Goal: Task Accomplishment & Management: Manage account settings

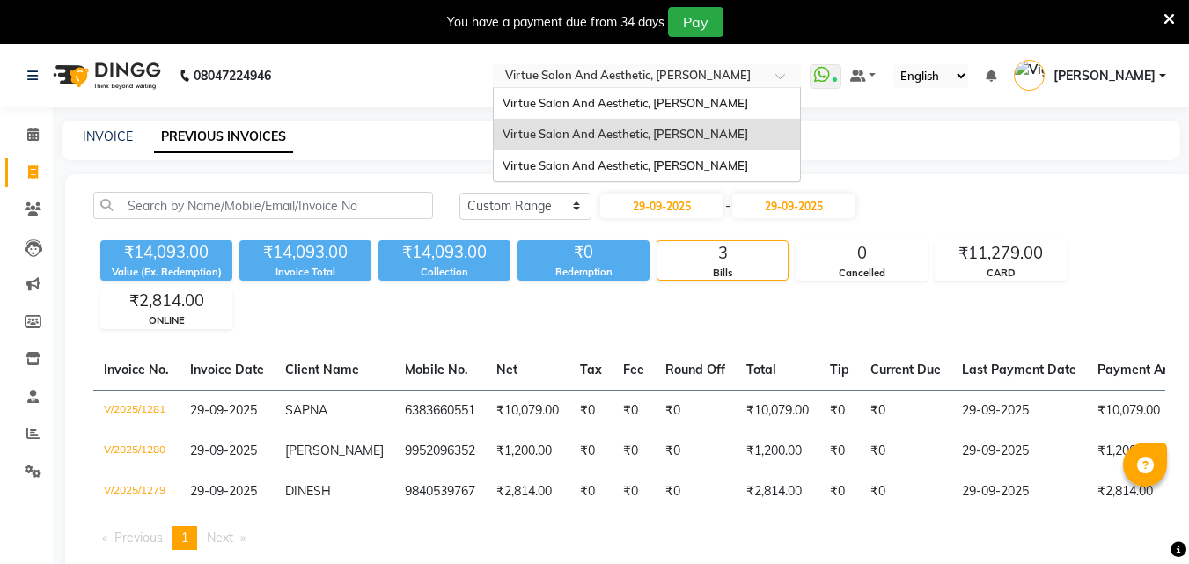
select select "range"
click at [748, 103] on span "Virtue Salon And Aesthetic, Anna Nagar" at bounding box center [624, 103] width 245 height 14
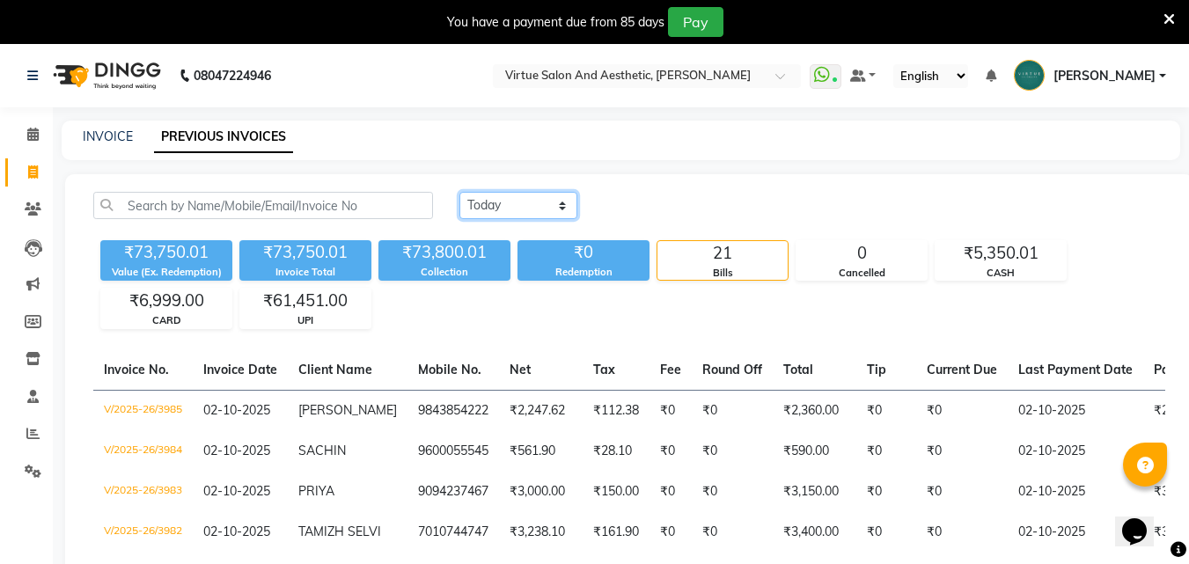
click at [563, 204] on select "Today Yesterday Custom Range" at bounding box center [518, 205] width 118 height 27
click at [459, 192] on select "Today Yesterday Custom Range" at bounding box center [518, 205] width 118 height 27
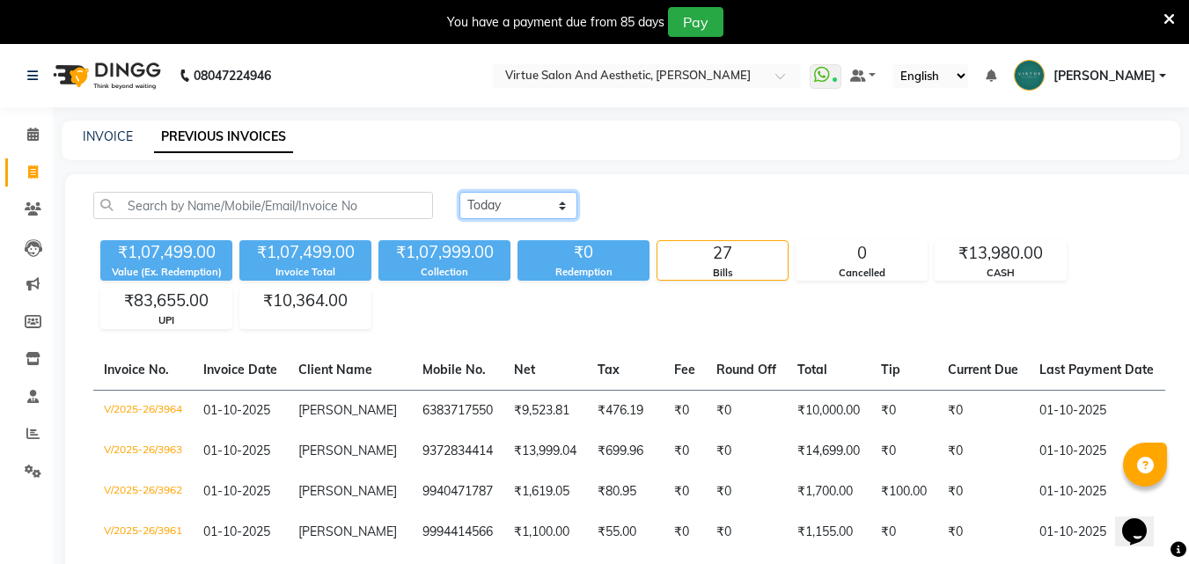
click at [559, 215] on select "Today Yesterday Custom Range" at bounding box center [518, 205] width 118 height 27
select select "range"
click at [459, 192] on select "Today Yesterday Custom Range" at bounding box center [518, 205] width 118 height 27
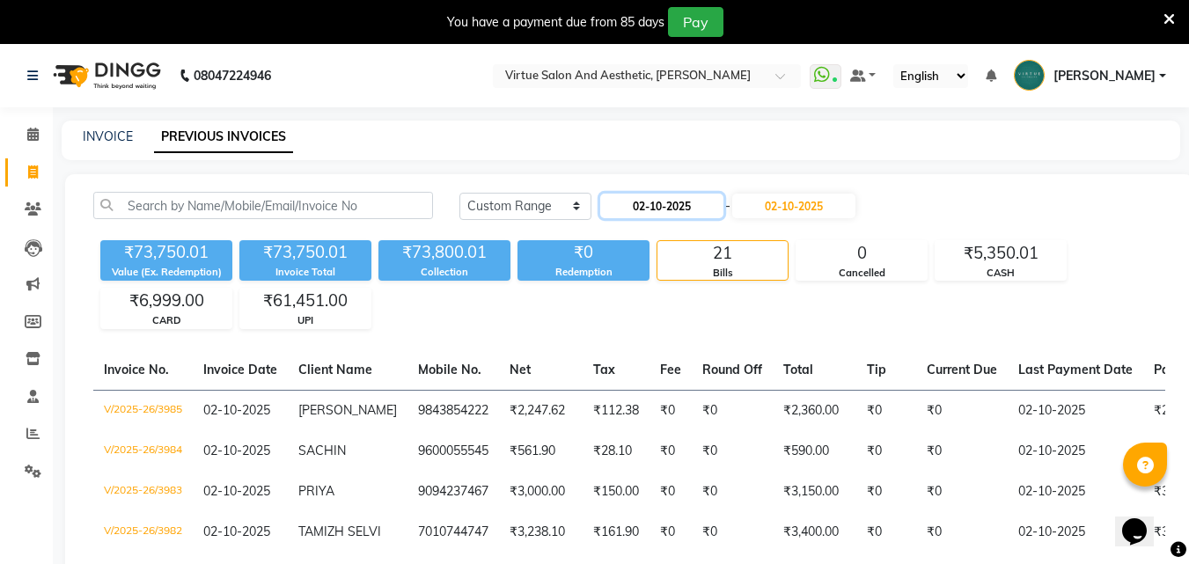
click at [679, 208] on input "02-10-2025" at bounding box center [661, 206] width 123 height 25
select select "10"
select select "2025"
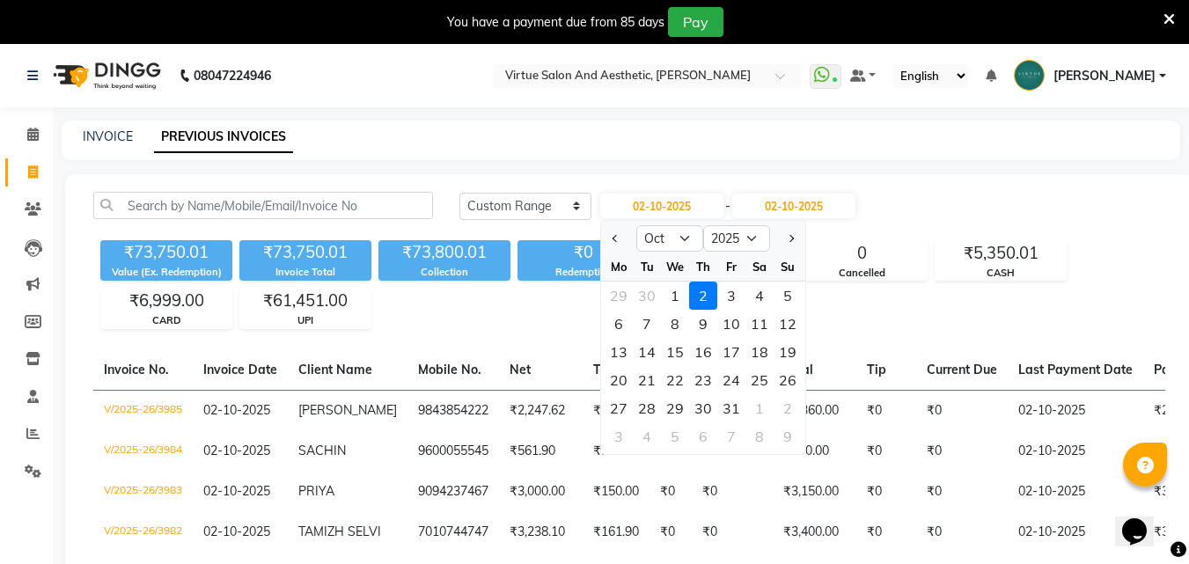
click at [603, 247] on div at bounding box center [618, 238] width 35 height 28
click at [613, 245] on button "Previous month" at bounding box center [615, 238] width 15 height 28
select select "9"
click at [624, 384] on div "22" at bounding box center [618, 380] width 28 height 28
type input "[DATE]"
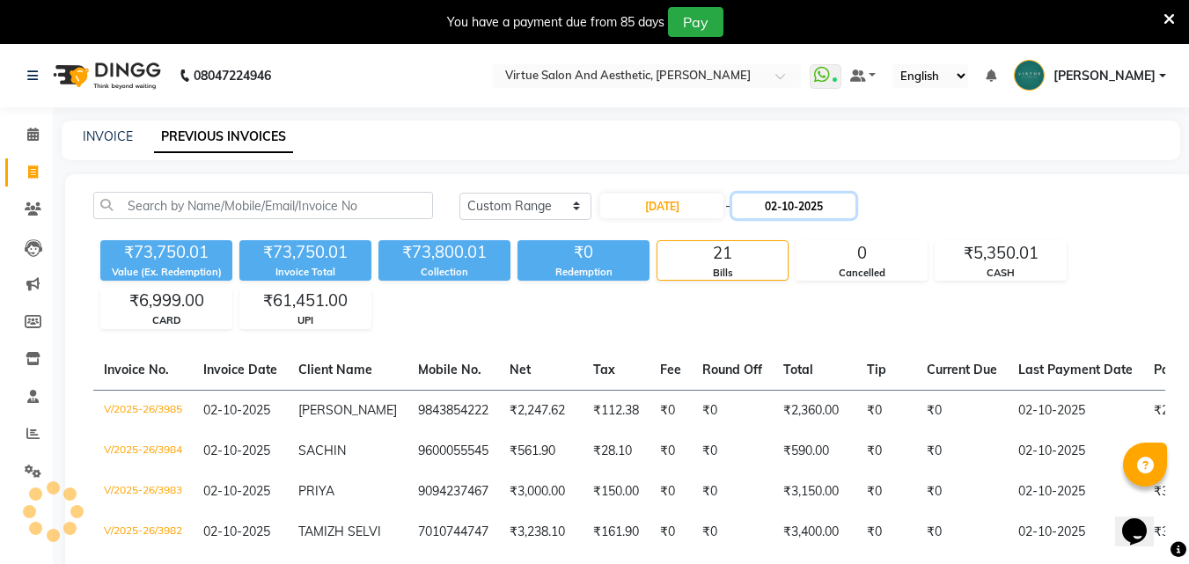
click at [798, 211] on input "02-10-2025" at bounding box center [793, 206] width 123 height 25
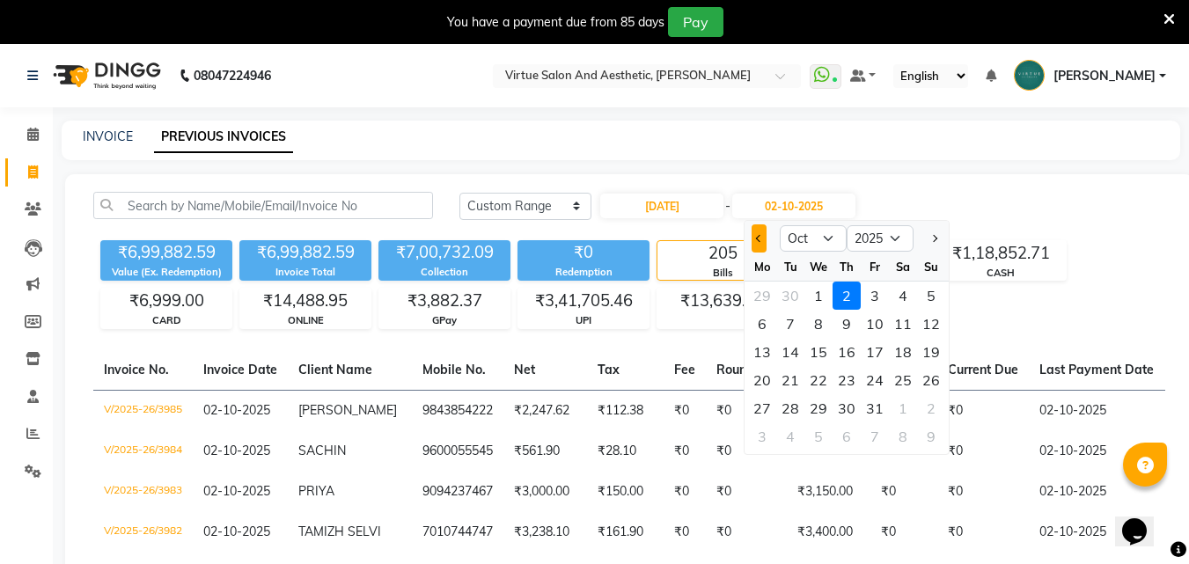
click at [761, 246] on button "Previous month" at bounding box center [758, 238] width 15 height 28
select select "9"
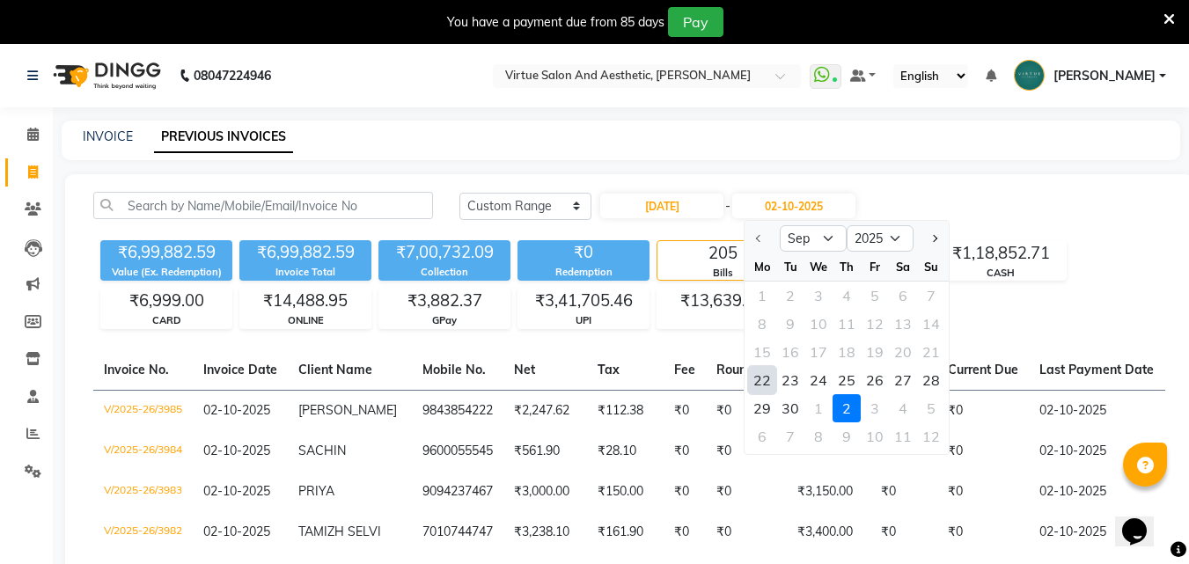
click at [766, 386] on div "22" at bounding box center [762, 380] width 28 height 28
type input "22-09-2025"
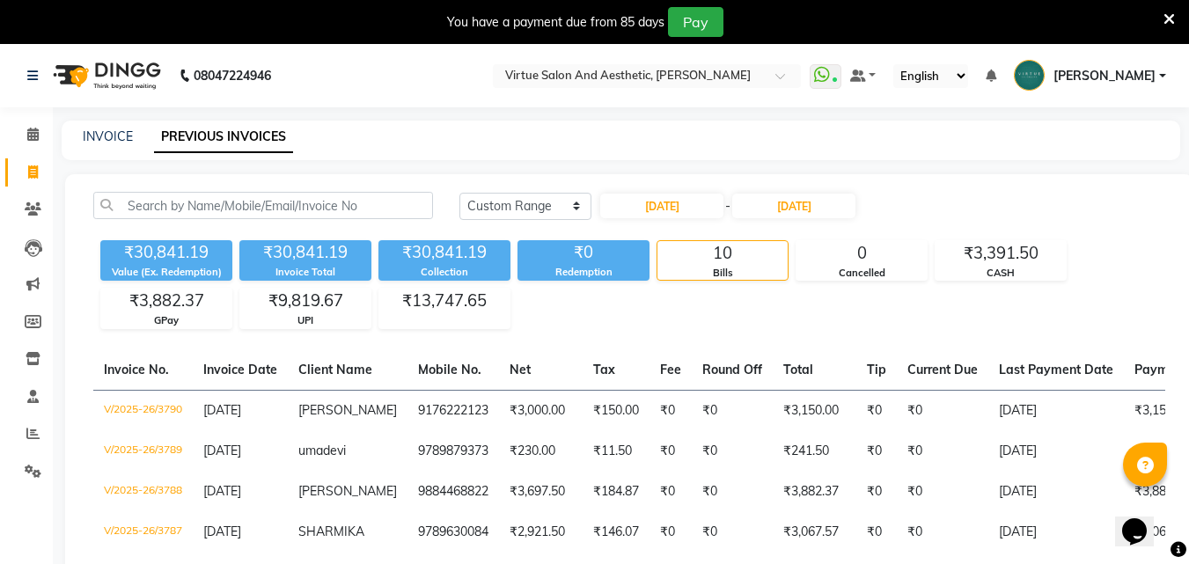
click at [564, 355] on th "Net" at bounding box center [541, 370] width 84 height 40
click at [634, 344] on div "Today Yesterday Custom Range 22-09-2025 - 22-09-2025 ₹30,841.19 Value (Ex. Rede…" at bounding box center [629, 519] width 1128 height 691
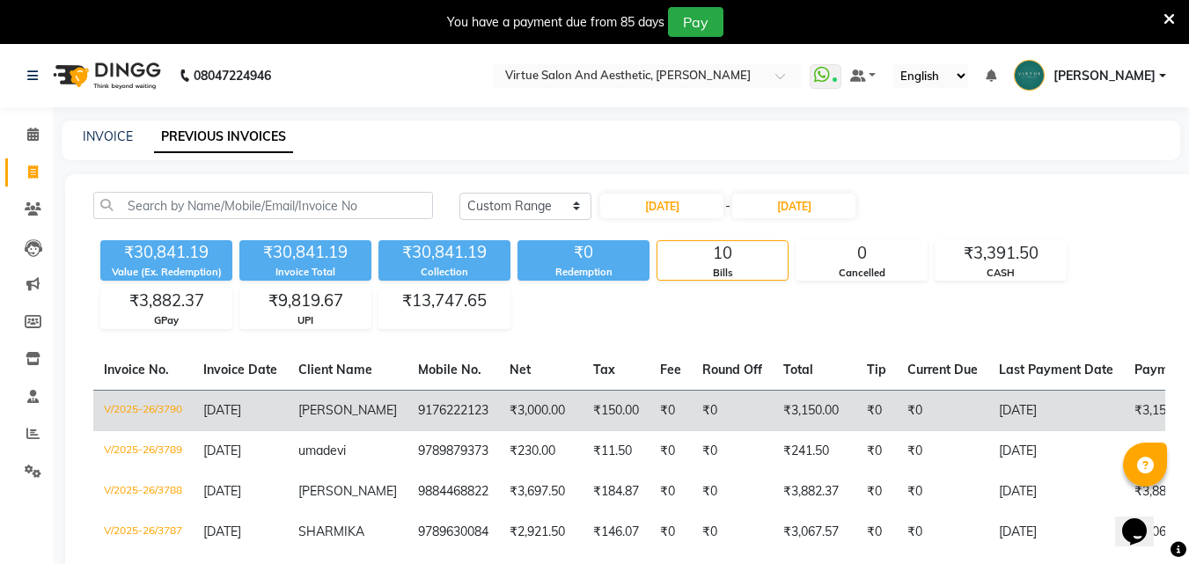
click at [564, 413] on td "₹3,000.00" at bounding box center [541, 410] width 84 height 41
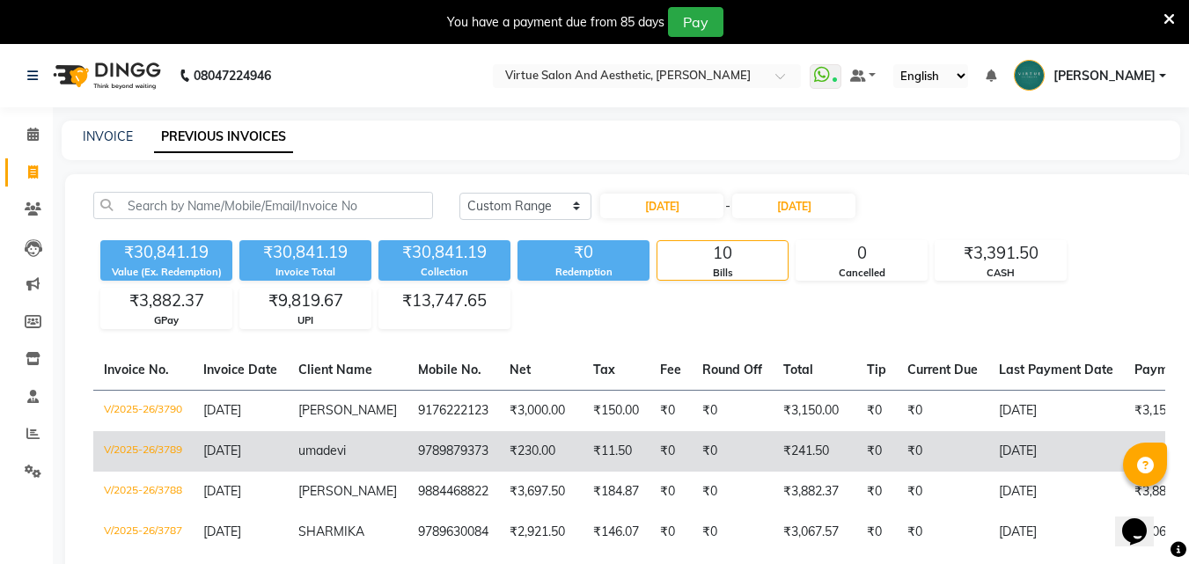
click at [241, 443] on span "22-09-2025" at bounding box center [222, 451] width 38 height 16
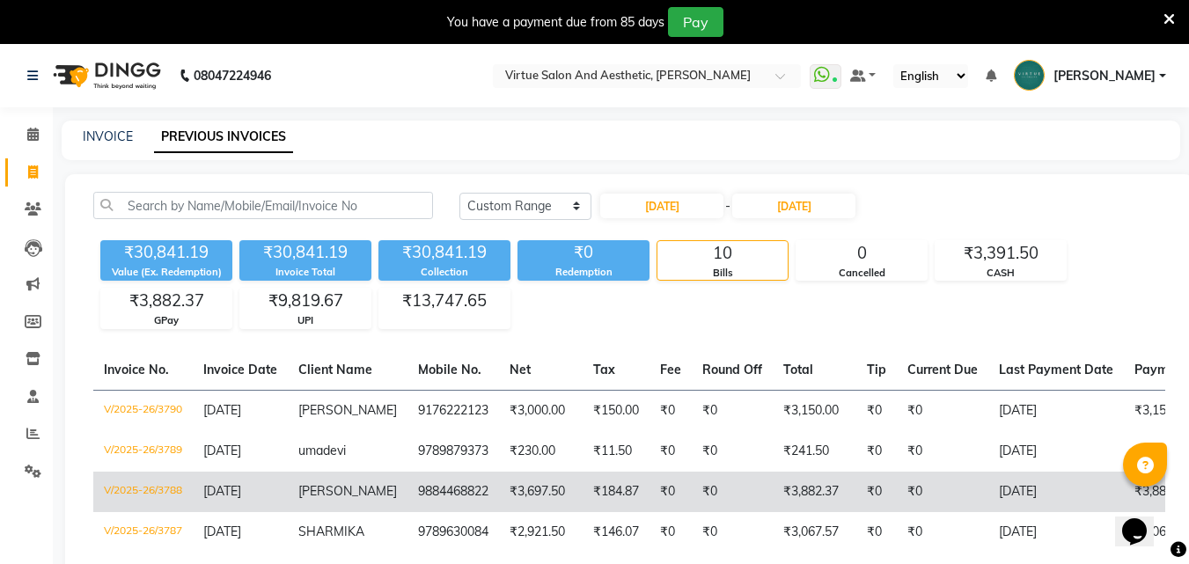
click at [361, 501] on td "Saravanan" at bounding box center [348, 492] width 120 height 40
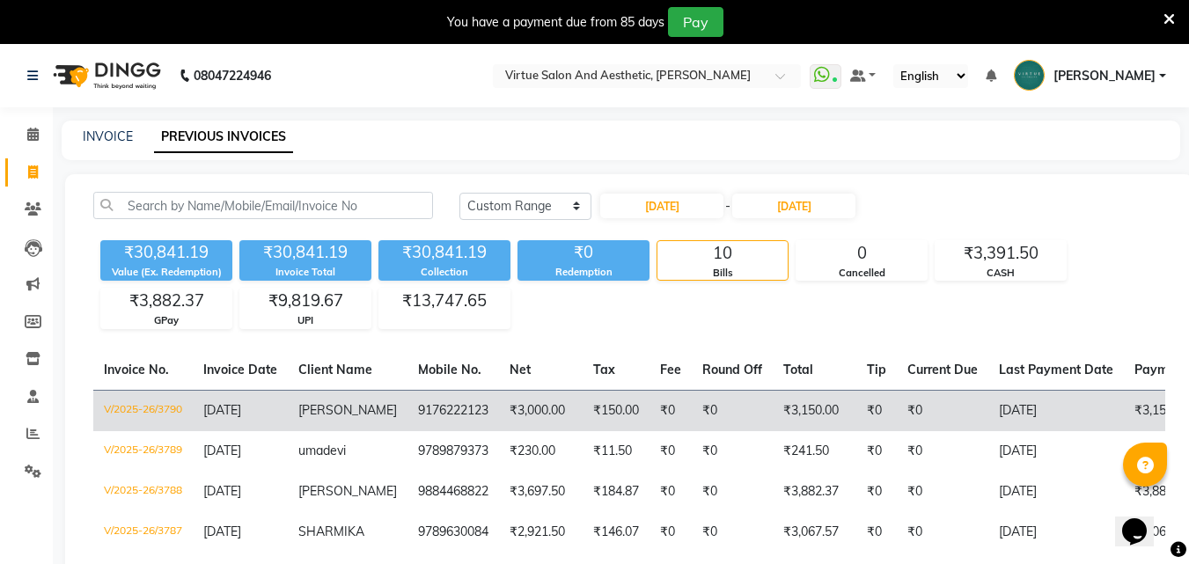
click at [318, 539] on td "SHARMIKA" at bounding box center [348, 532] width 120 height 40
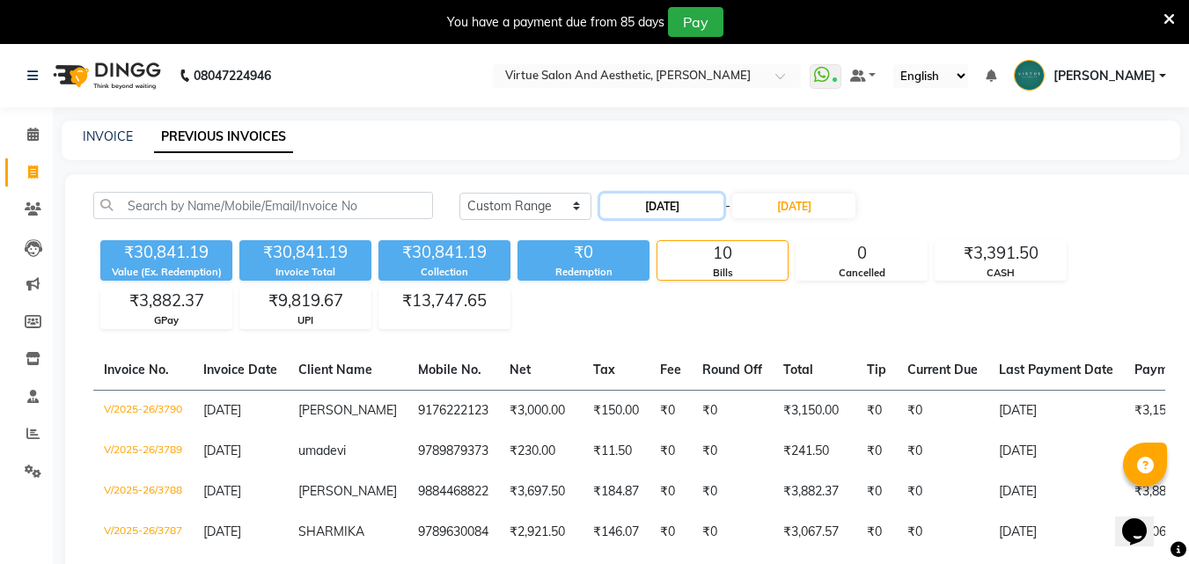
click at [620, 209] on input "22-09-2025" at bounding box center [661, 206] width 123 height 25
select select "9"
select select "2025"
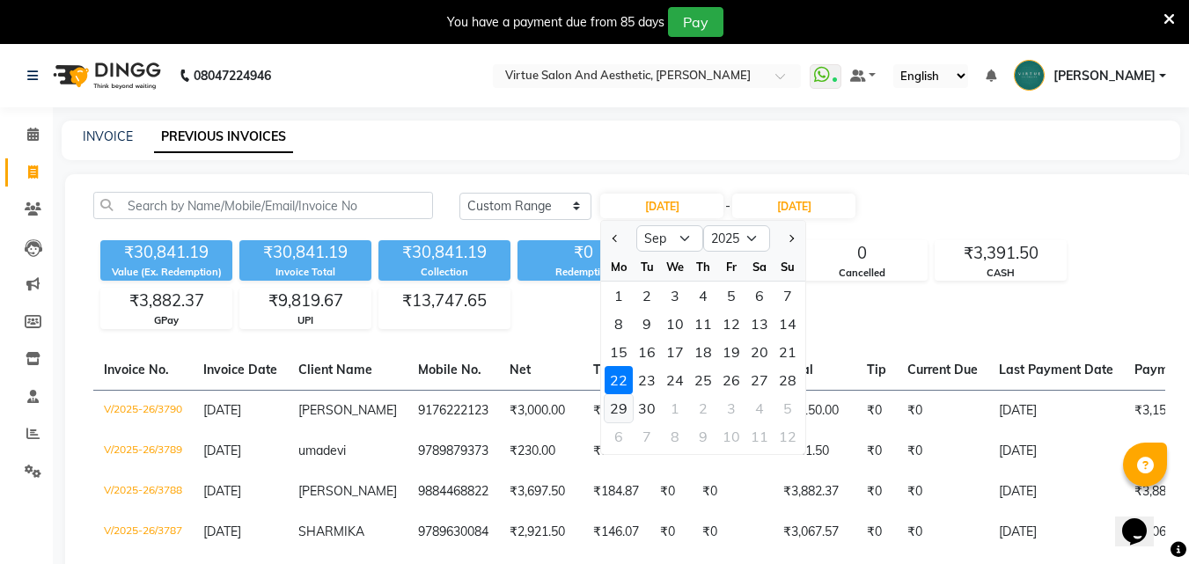
click at [622, 407] on div "29" at bounding box center [618, 408] width 28 height 28
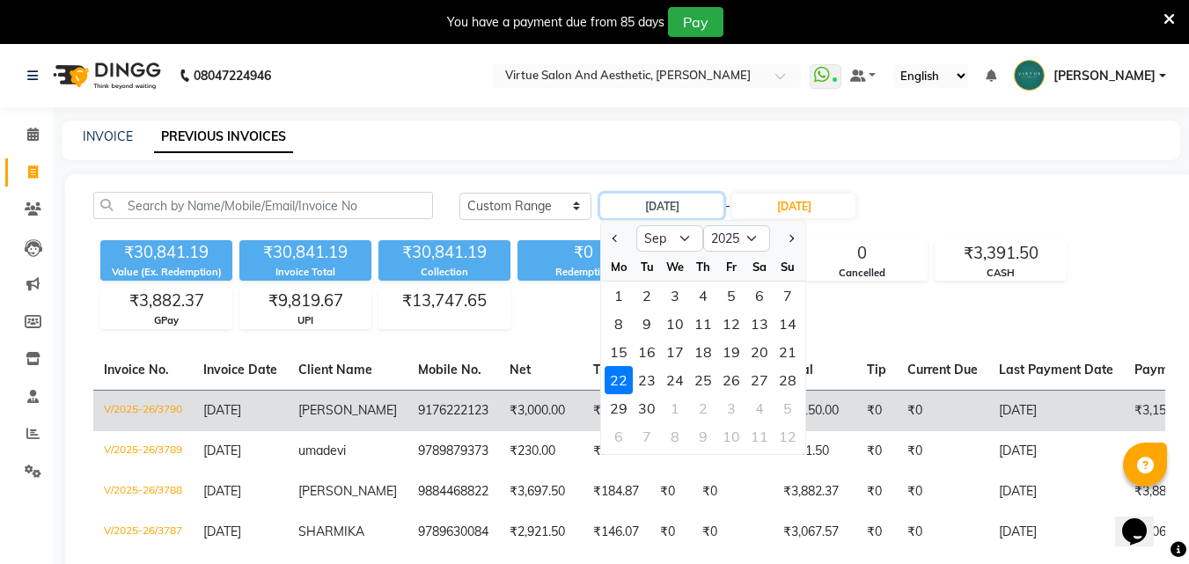
type input "29-09-2025"
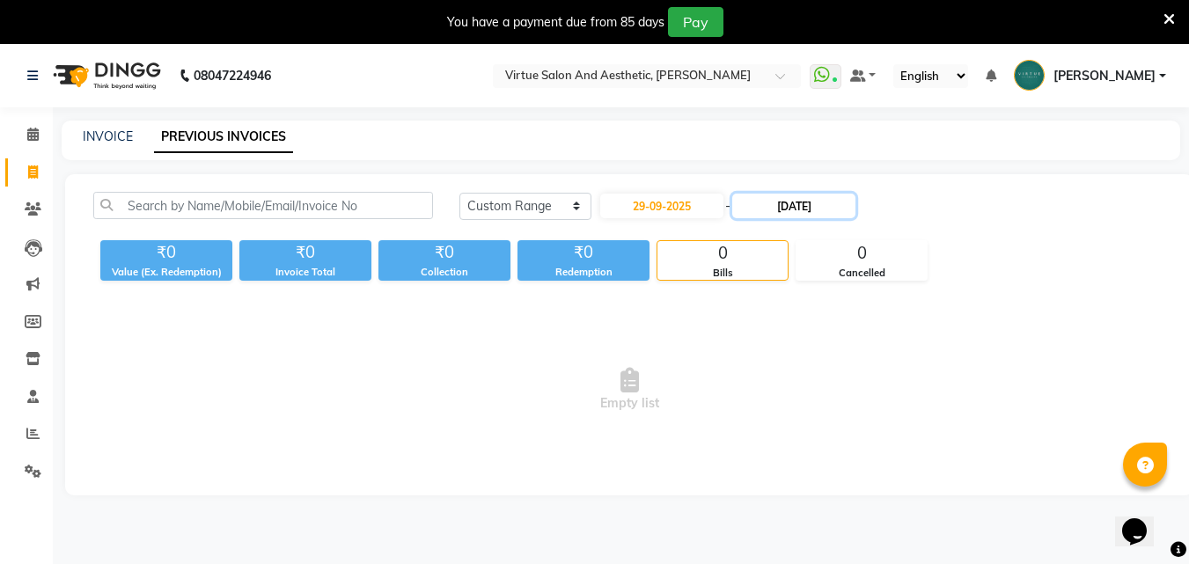
click at [773, 216] on input "22-09-2025" at bounding box center [793, 206] width 123 height 25
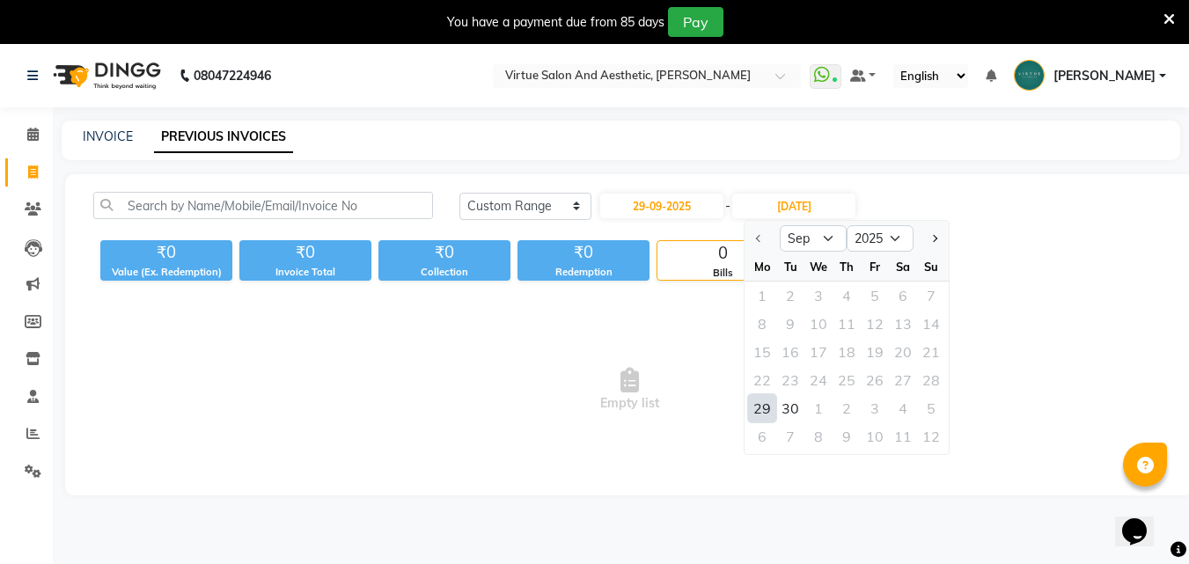
click at [763, 415] on div "29" at bounding box center [762, 408] width 28 height 28
type input "29-09-2025"
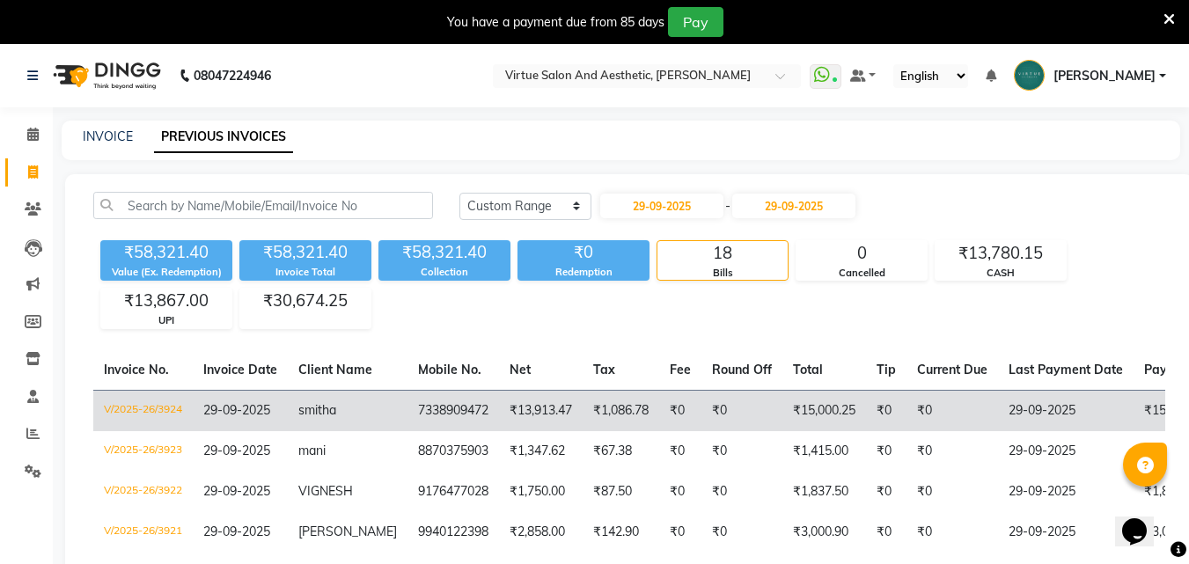
click at [714, 401] on td "₹0" at bounding box center [741, 410] width 81 height 41
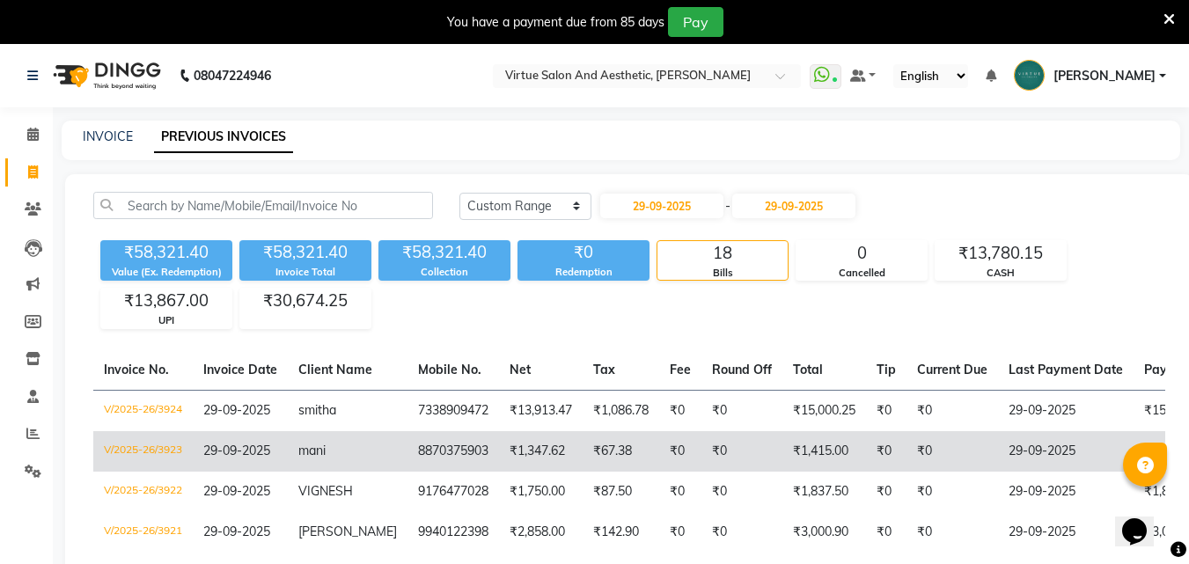
click at [376, 457] on td "mani" at bounding box center [348, 451] width 120 height 40
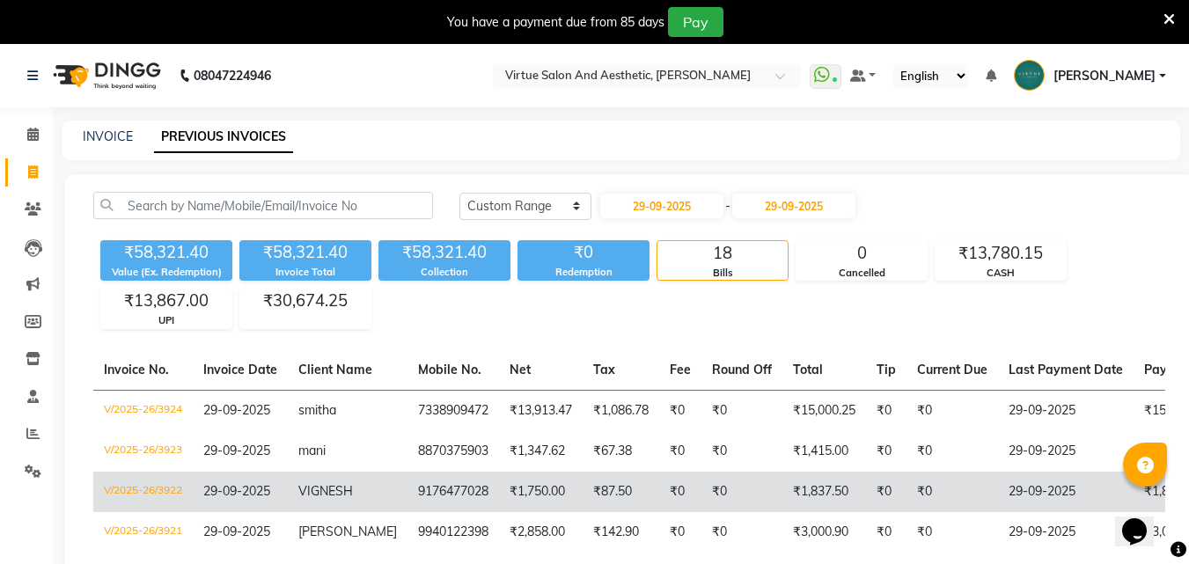
click at [304, 498] on span "VIGNESH" at bounding box center [325, 491] width 55 height 16
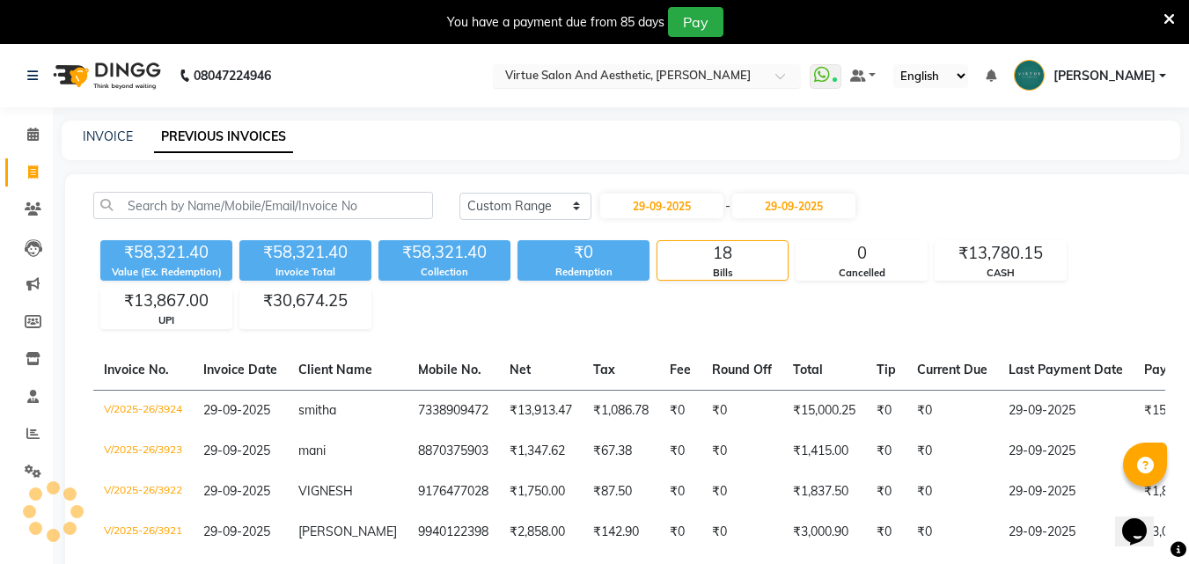
click at [704, 87] on ng-select "Select Location × Virtue Salon And Aesthetic, Anna Nagar" at bounding box center [647, 76] width 308 height 24
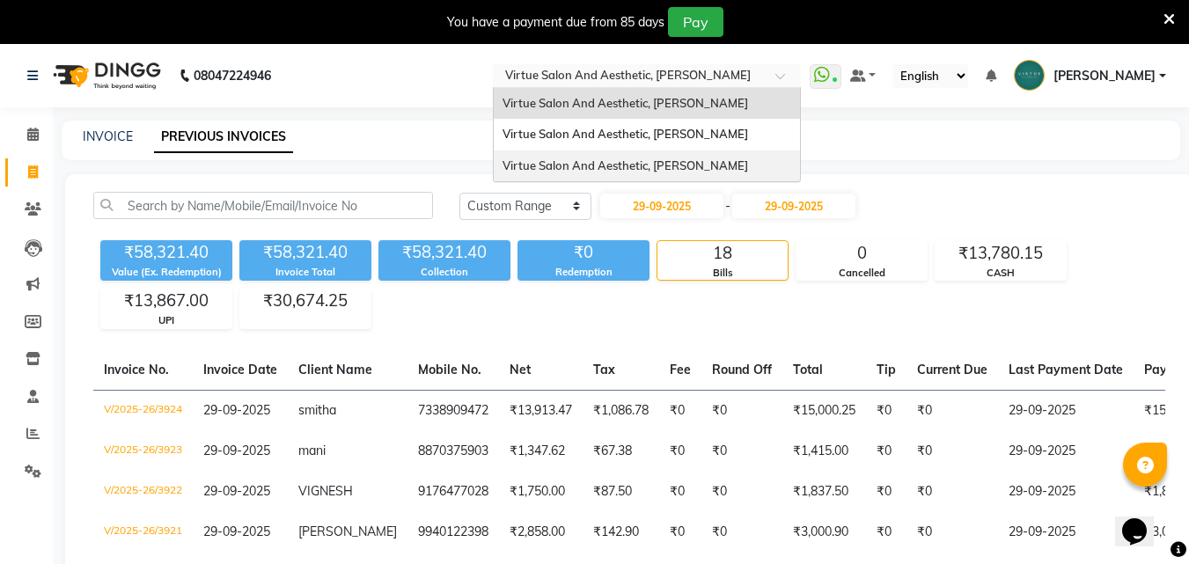
click at [747, 179] on div "Virtue Salon And Aesthetic, [PERSON_NAME]" at bounding box center [647, 166] width 306 height 32
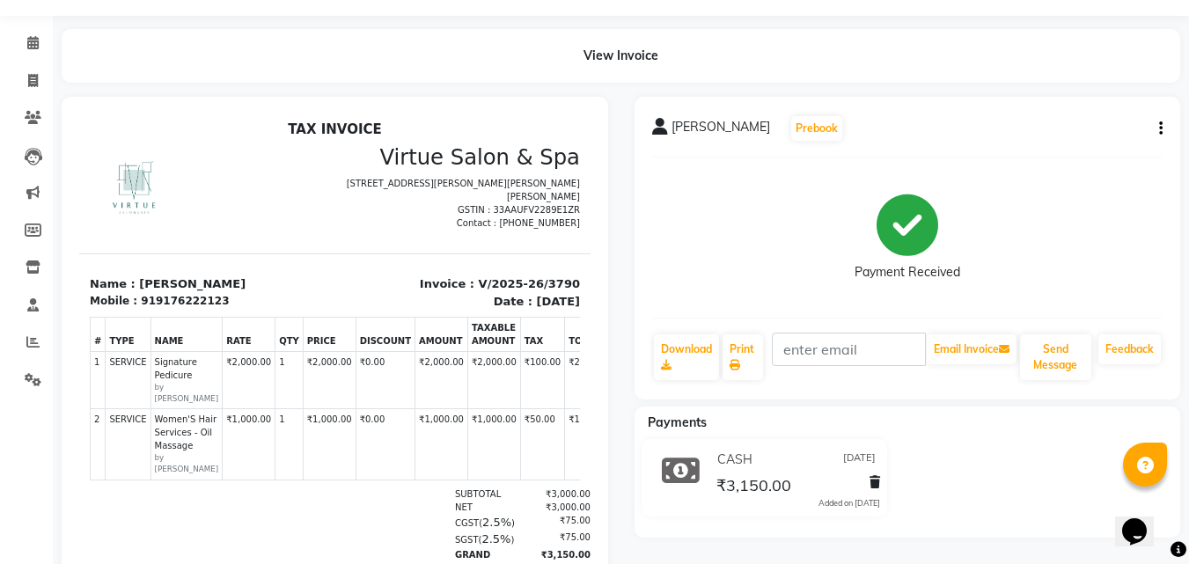
scroll to position [14, 0]
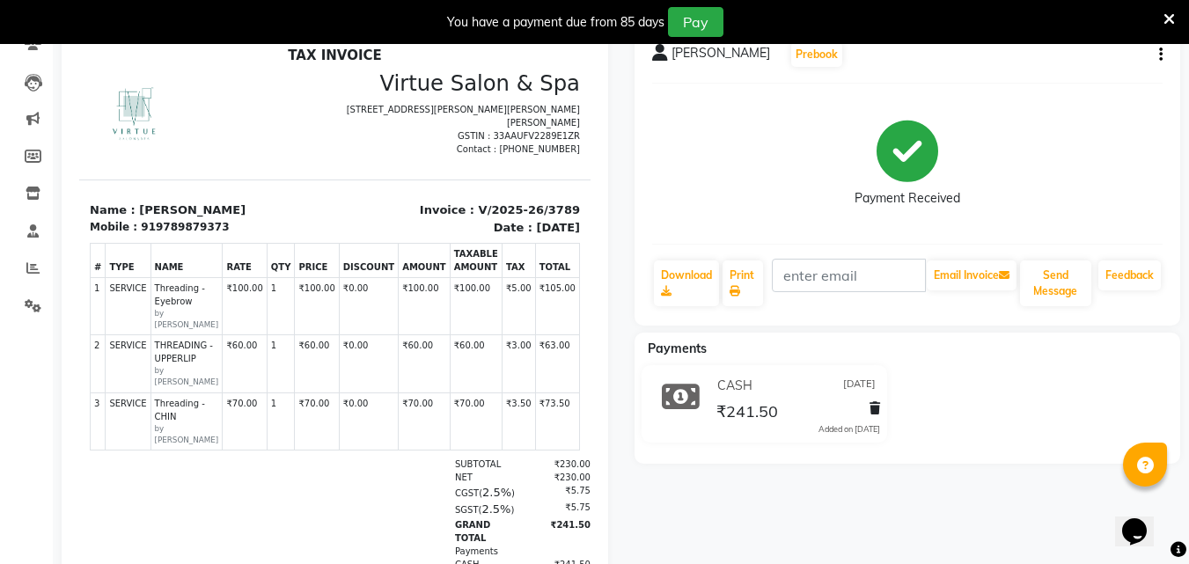
scroll to position [264, 0]
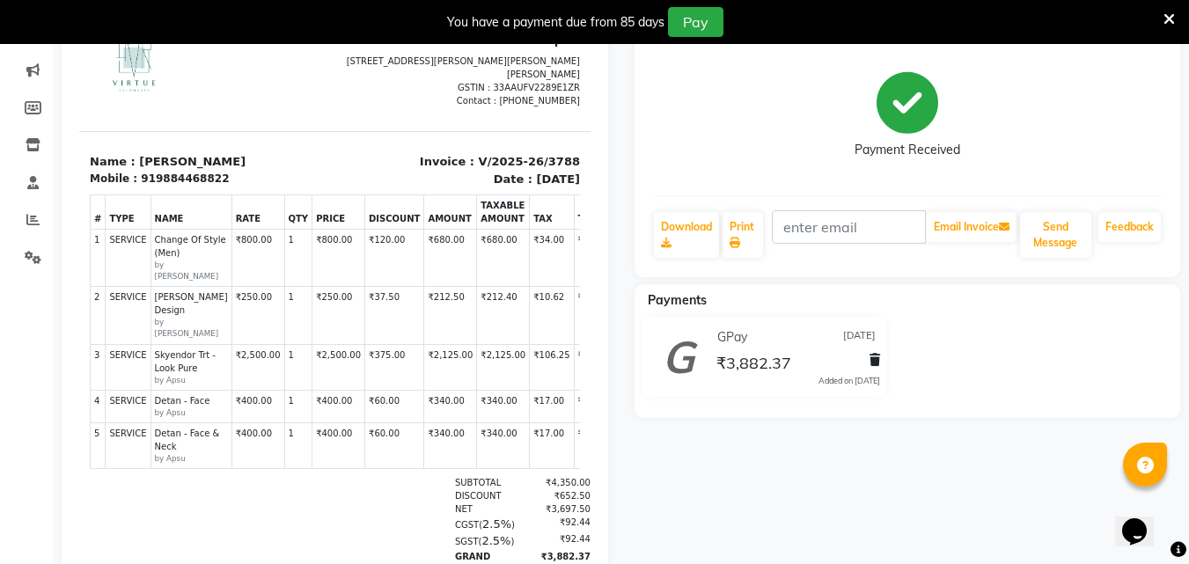
scroll to position [213, 0]
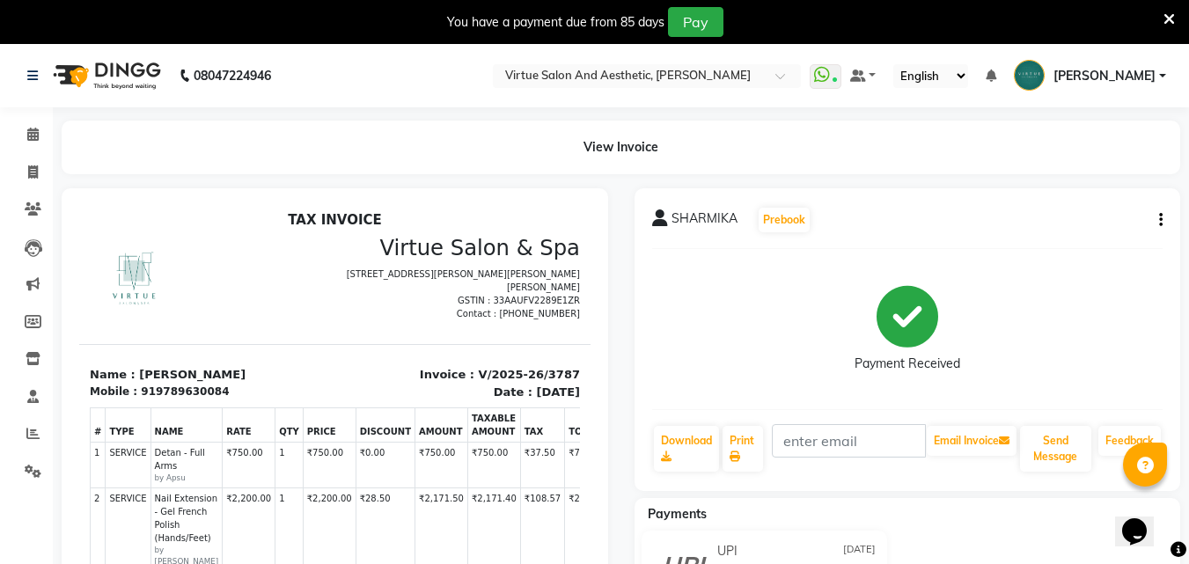
scroll to position [264, 0]
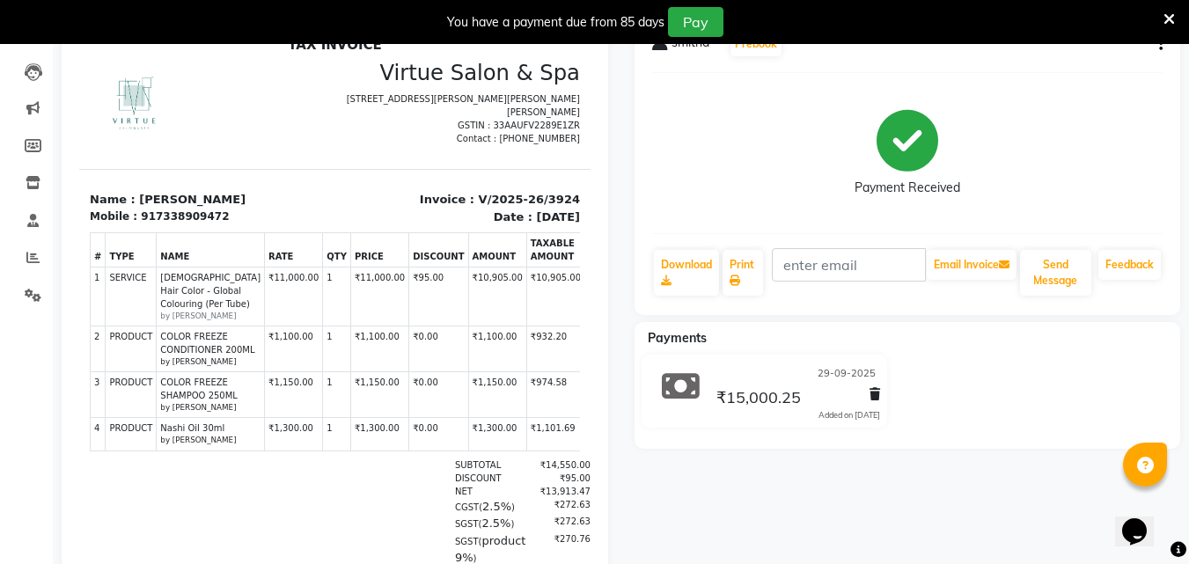
scroll to position [14, 0]
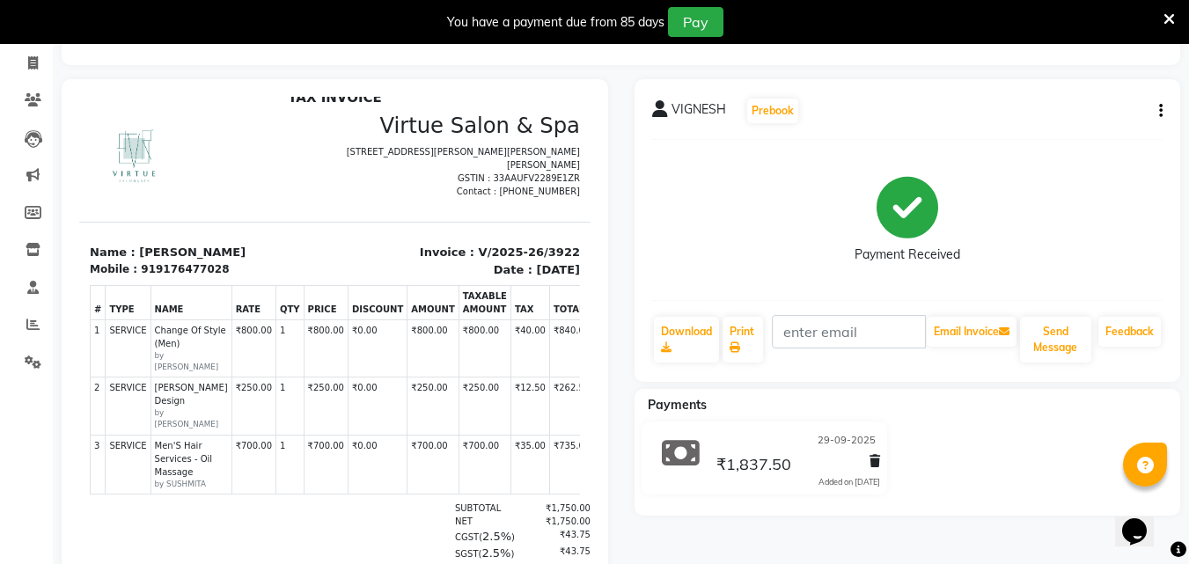
scroll to position [258, 0]
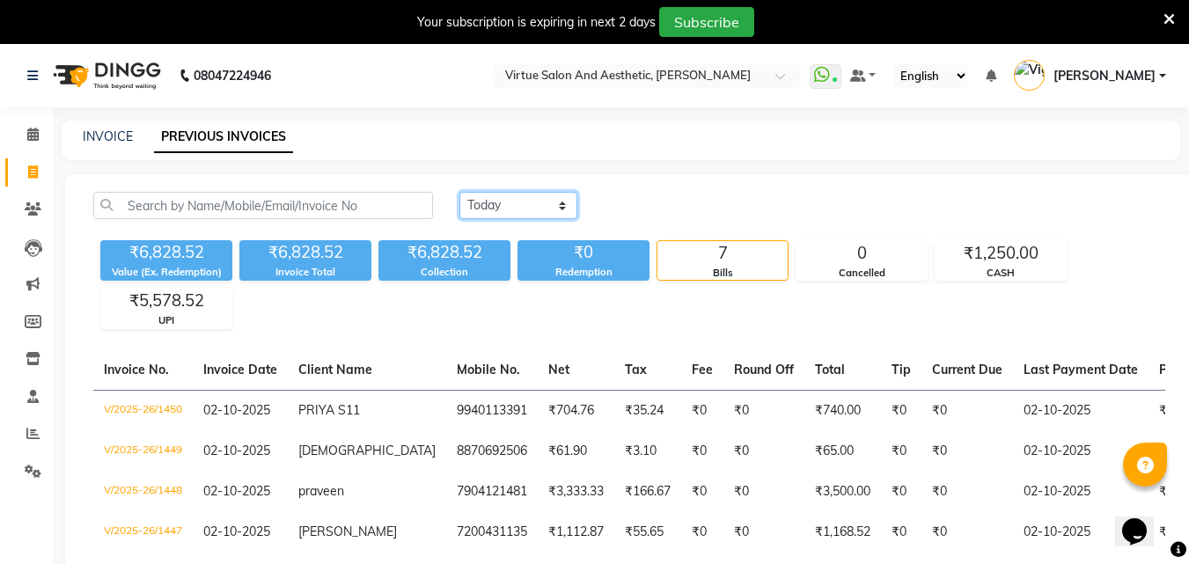
click at [554, 199] on select "[DATE] [DATE] Custom Range" at bounding box center [518, 205] width 118 height 27
select select "range"
click at [459, 192] on select "[DATE] [DATE] Custom Range" at bounding box center [518, 205] width 118 height 27
click at [641, 337] on div "[DATE] [DATE] Custom Range [DATE] - [DATE] ₹6,828.52 Value (Ex. Redemption) ₹6,…" at bounding box center [629, 458] width 1128 height 569
click at [639, 337] on div "[DATE] [DATE] Custom Range [DATE] - [DATE] ₹6,828.52 Value (Ex. Redemption) ₹6,…" at bounding box center [629, 458] width 1128 height 569
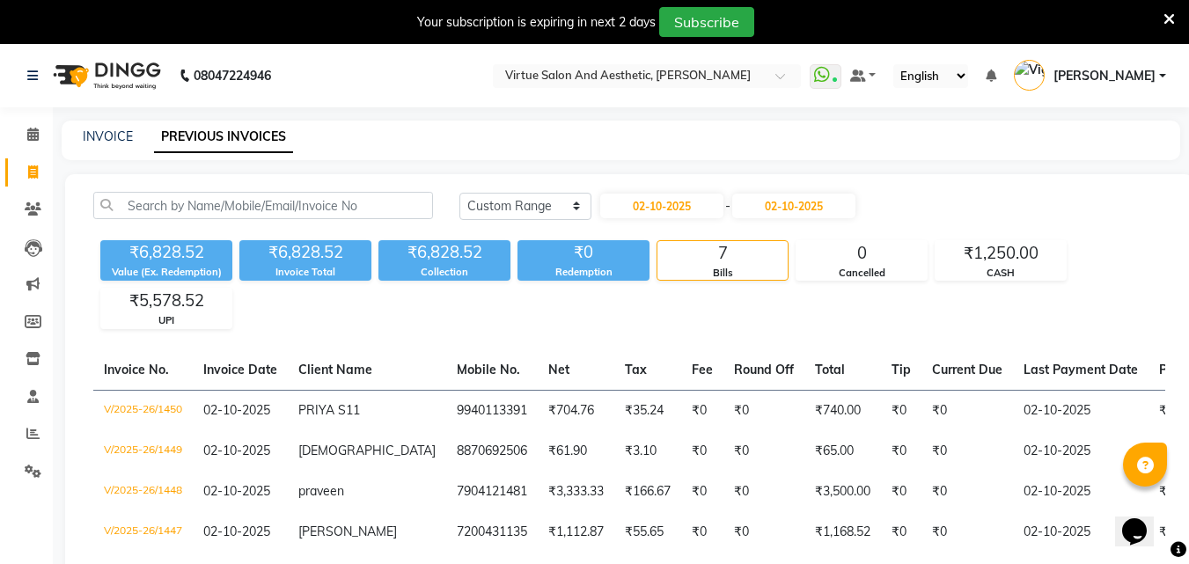
click at [648, 188] on div "Today Yesterday Custom Range 02-10-2025 - 02-10-2025 ₹6,828.52 Value (Ex. Redem…" at bounding box center [629, 458] width 1128 height 569
click at [653, 201] on input "02-10-2025" at bounding box center [661, 206] width 123 height 25
select select "10"
select select "2025"
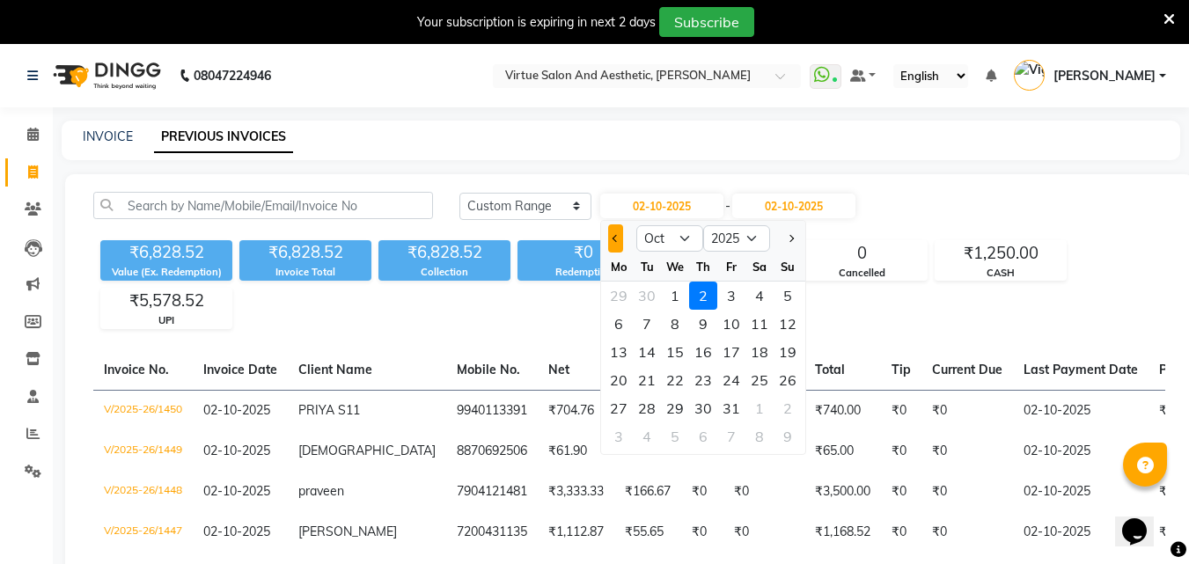
click at [613, 245] on button "Previous month" at bounding box center [615, 238] width 15 height 28
select select "9"
click at [759, 385] on div "27" at bounding box center [759, 380] width 28 height 28
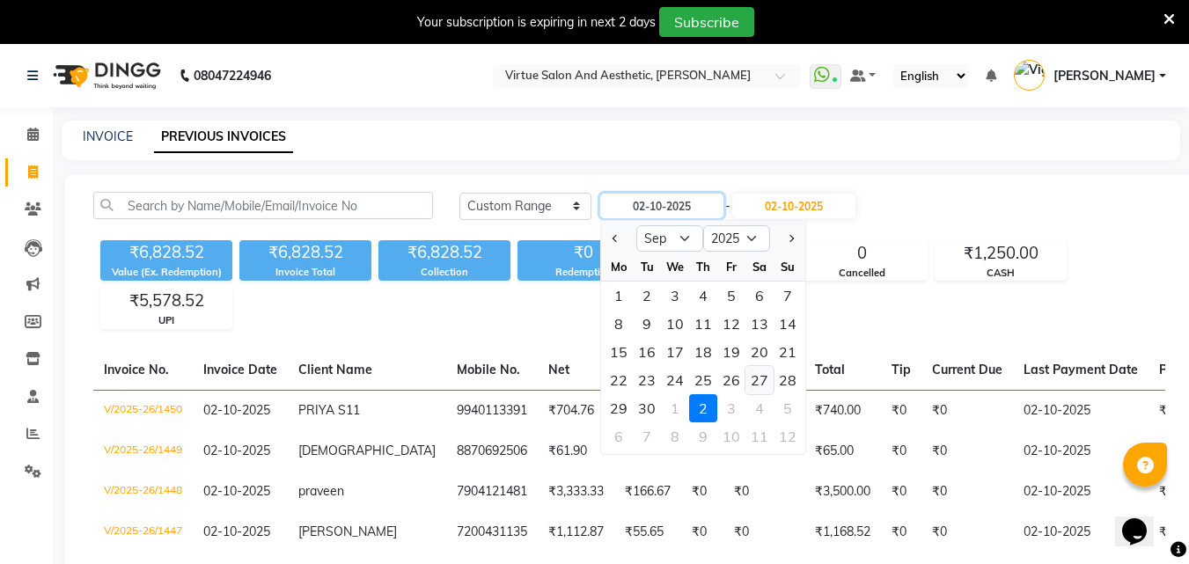
type input "27-09-2025"
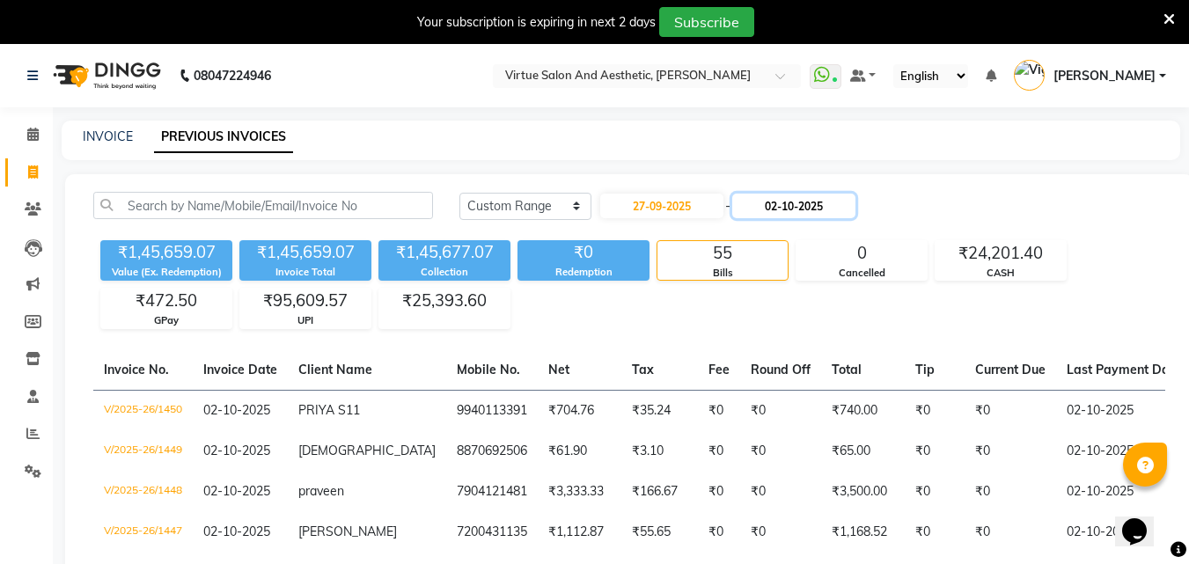
click at [806, 209] on input "02-10-2025" at bounding box center [793, 206] width 123 height 25
select select "10"
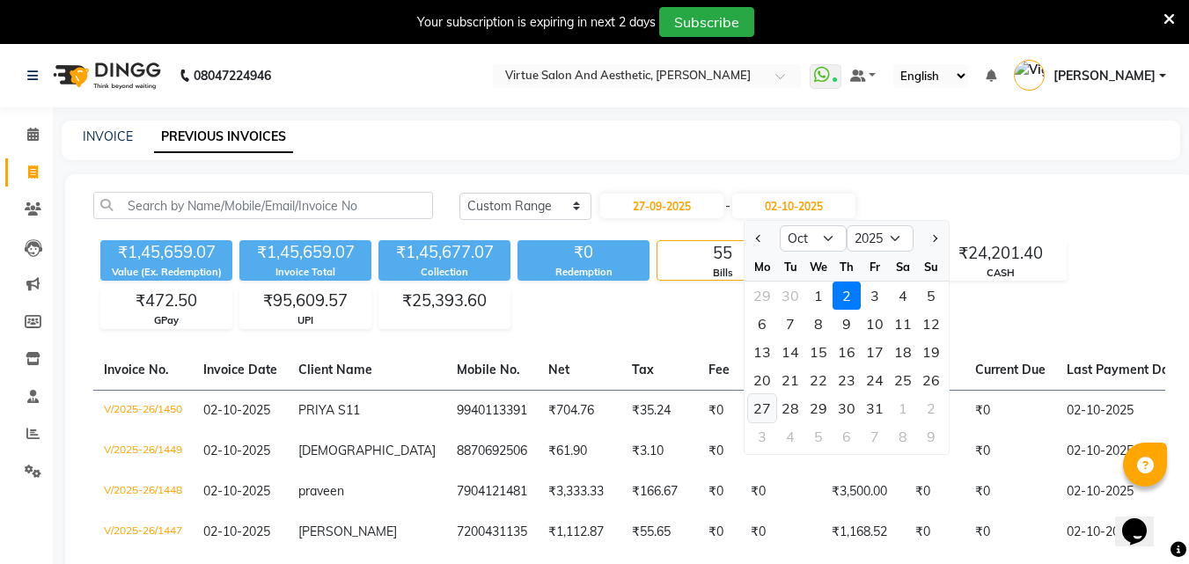
click at [757, 402] on div "27" at bounding box center [762, 408] width 28 height 28
type input "27-10-2025"
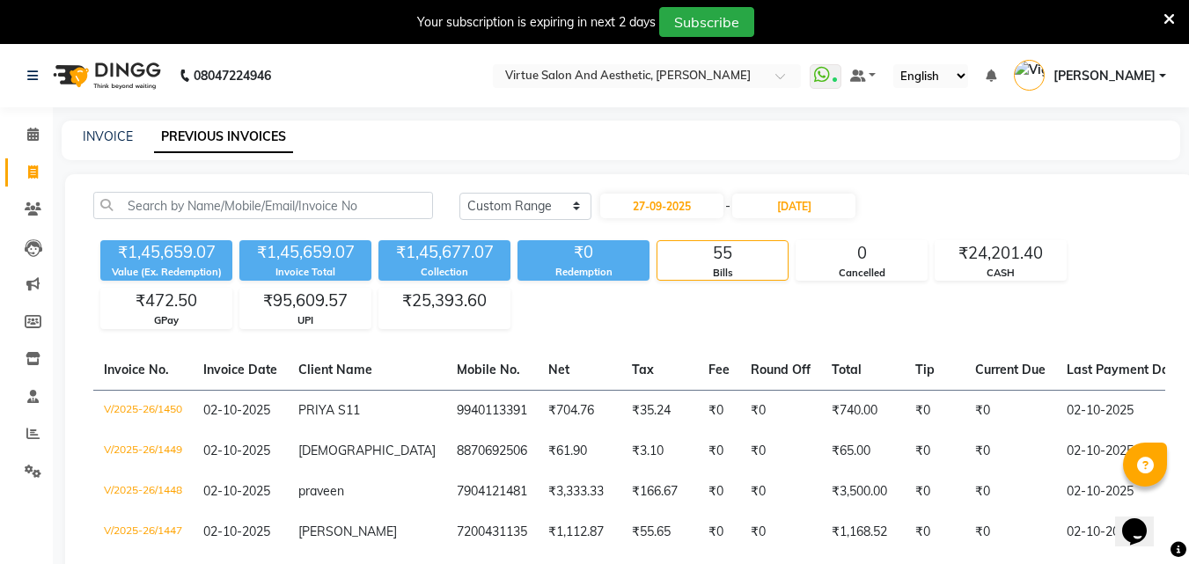
click at [697, 320] on div "₹1,45,659.07 Value (Ex. Redemption) ₹1,45,659.07 Invoice Total ₹1,45,677.07 Col…" at bounding box center [629, 281] width 1072 height 96
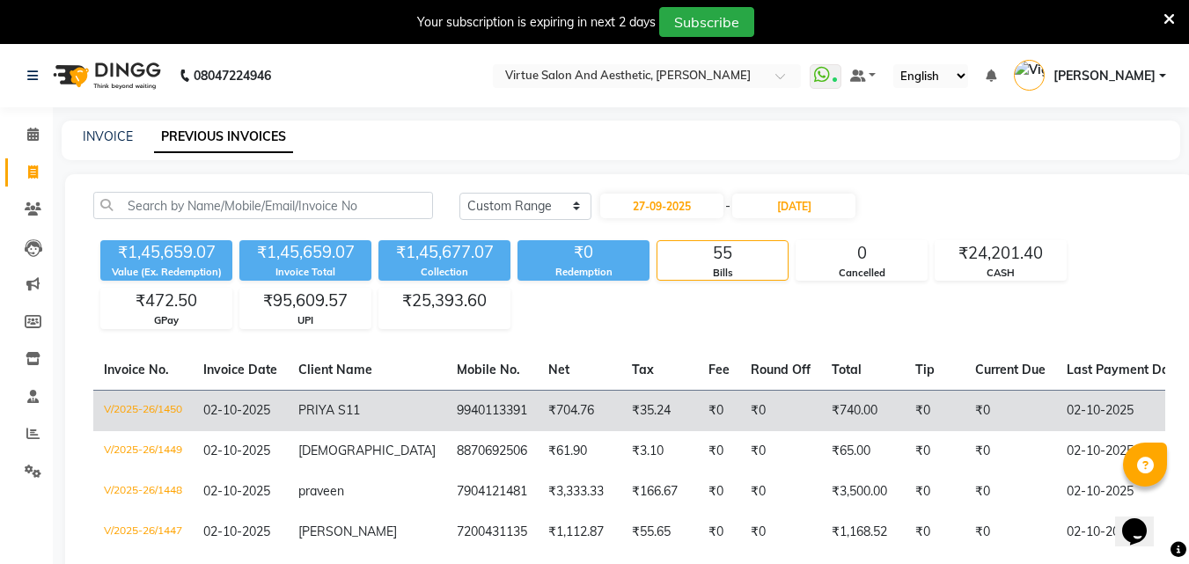
click at [740, 399] on td "₹0" at bounding box center [780, 410] width 81 height 41
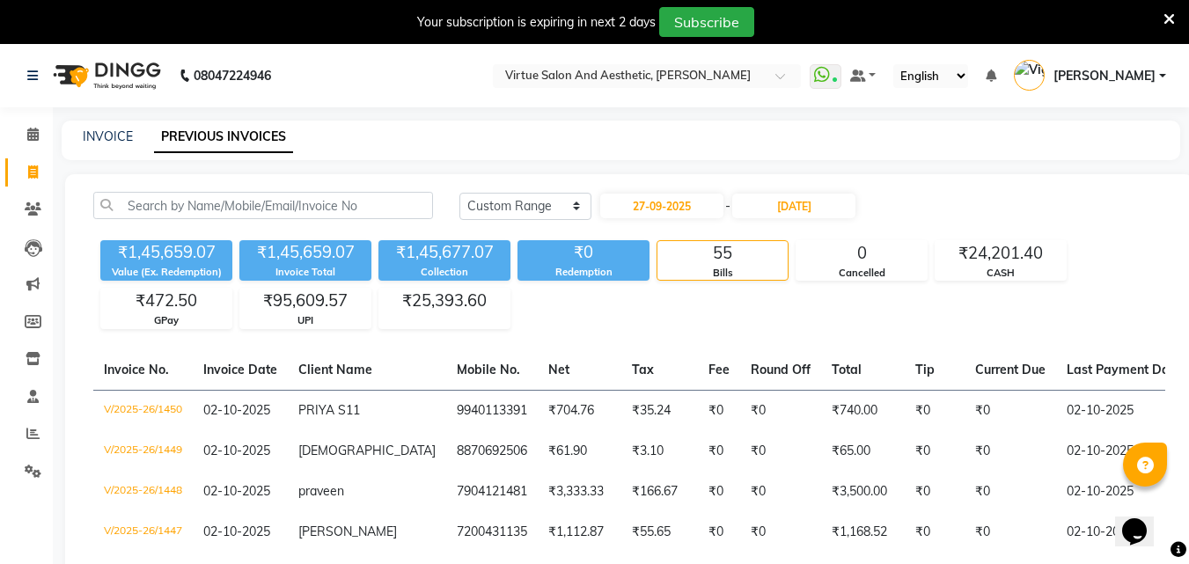
click at [567, 318] on div "₹1,45,659.07 Value (Ex. Redemption) ₹1,45,659.07 Invoice Total ₹1,45,677.07 Col…" at bounding box center [629, 281] width 1072 height 96
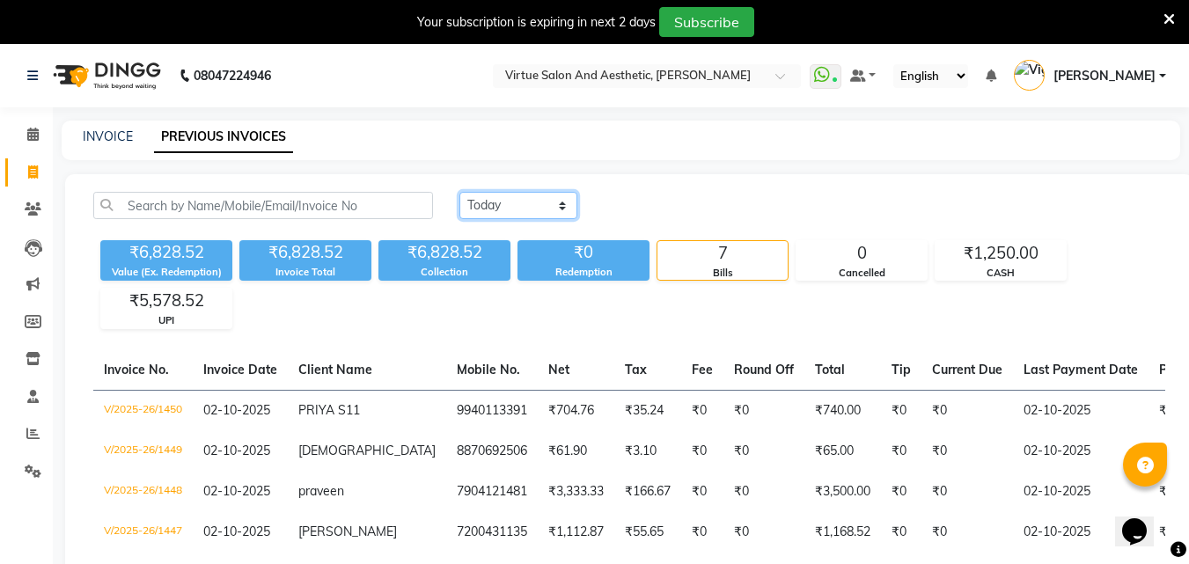
click at [559, 214] on select "[DATE] [DATE] Custom Range" at bounding box center [518, 205] width 118 height 27
select select "range"
click at [459, 192] on select "[DATE] [DATE] Custom Range" at bounding box center [518, 205] width 118 height 27
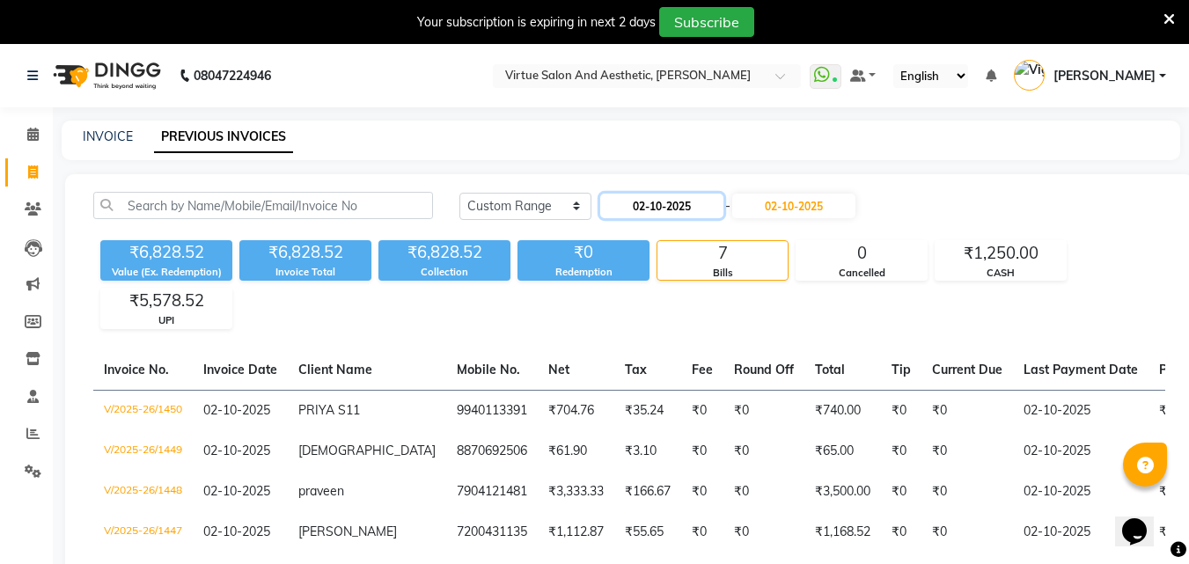
click at [677, 217] on input "02-10-2025" at bounding box center [661, 206] width 123 height 25
select select "10"
select select "2025"
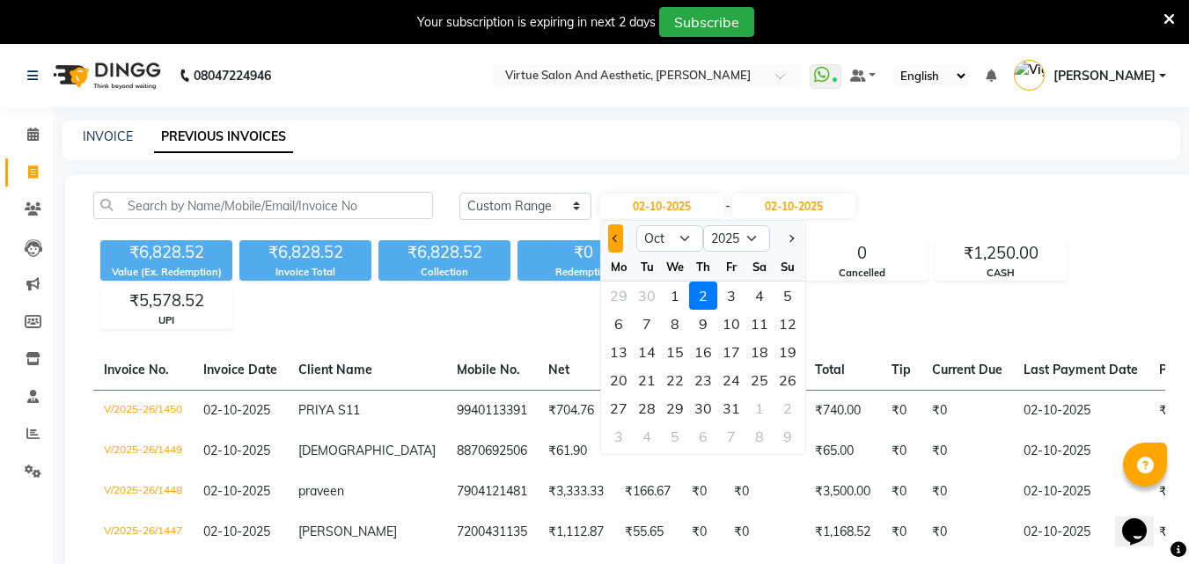
click at [616, 233] on button "Previous month" at bounding box center [615, 238] width 15 height 28
select select "9"
click at [751, 382] on div "27" at bounding box center [759, 380] width 28 height 28
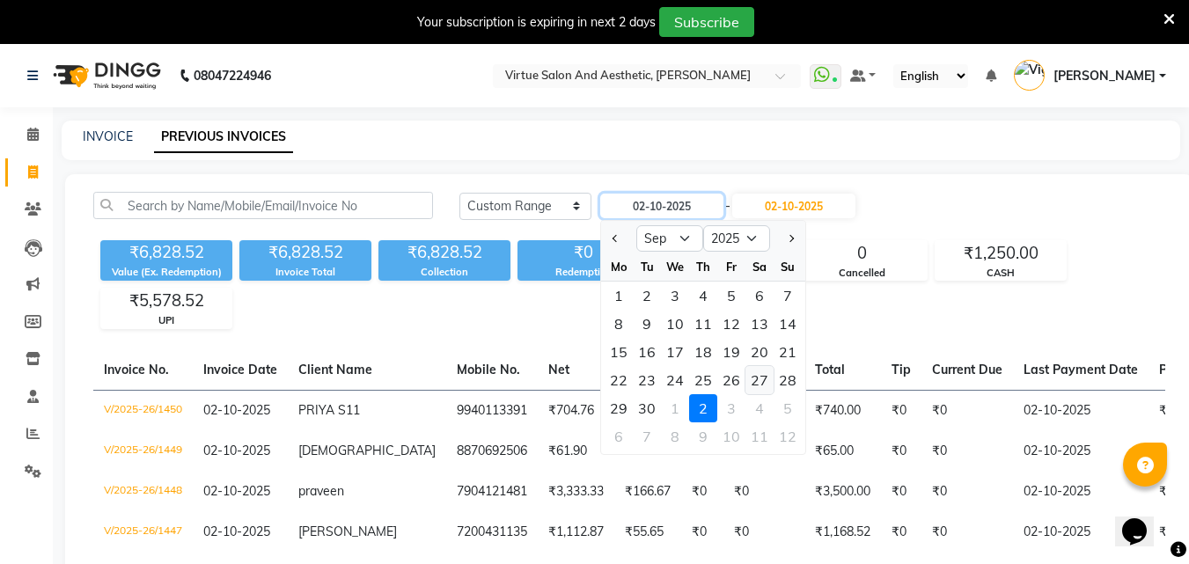
type input "27-09-2025"
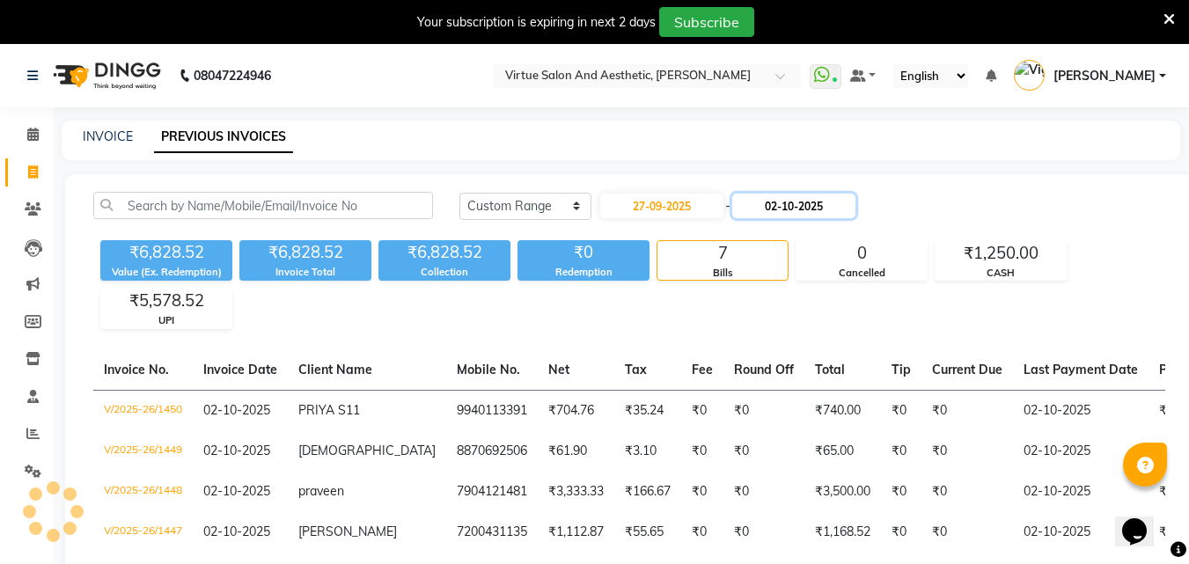
click at [789, 207] on input "02-10-2025" at bounding box center [793, 206] width 123 height 25
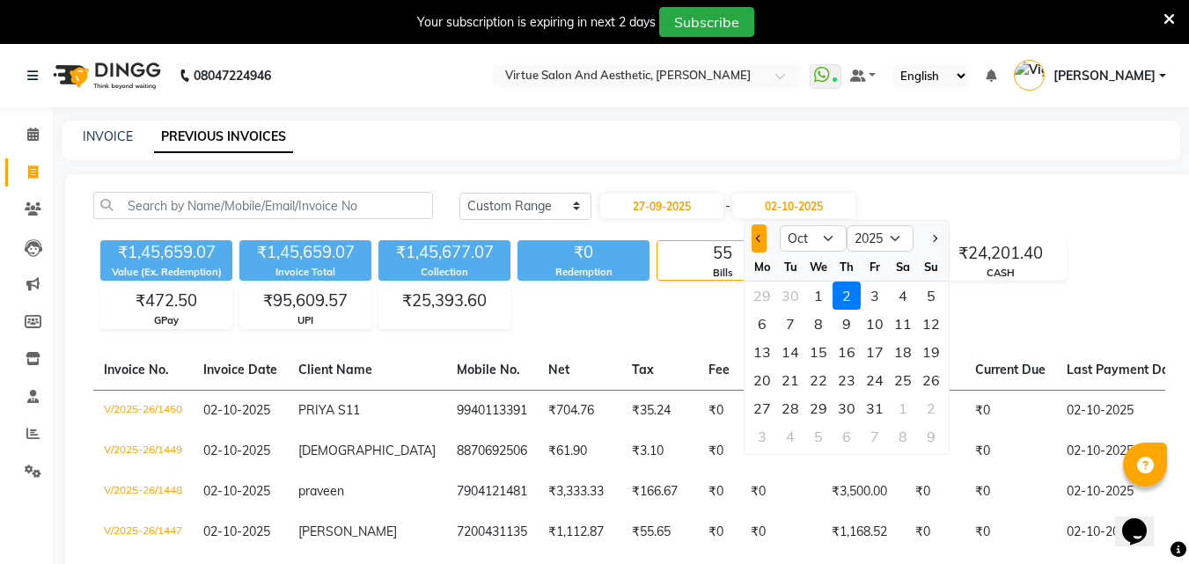
click at [764, 248] on button "Previous month" at bounding box center [758, 238] width 15 height 28
select select "9"
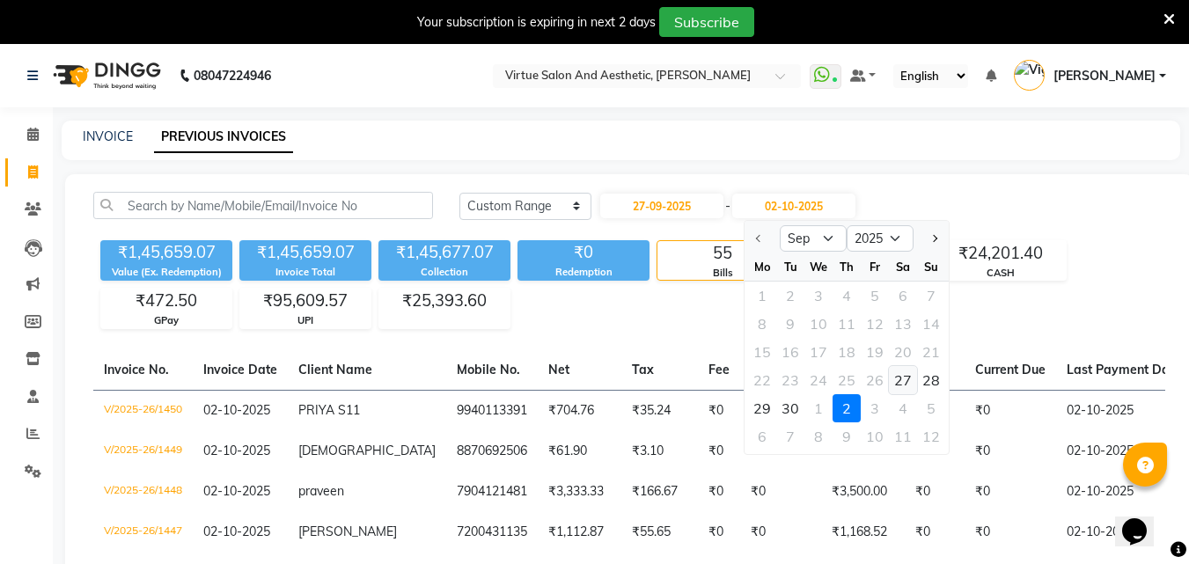
click at [900, 382] on div "27" at bounding box center [903, 380] width 28 height 28
type input "27-09-2025"
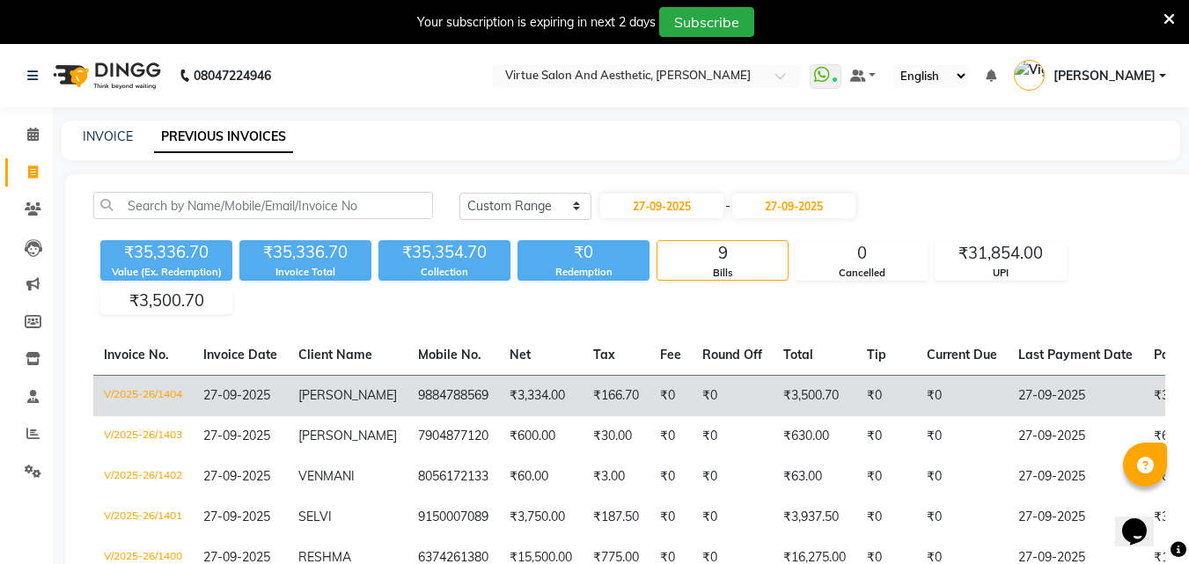
click at [619, 403] on td "₹166.70" at bounding box center [615, 396] width 67 height 41
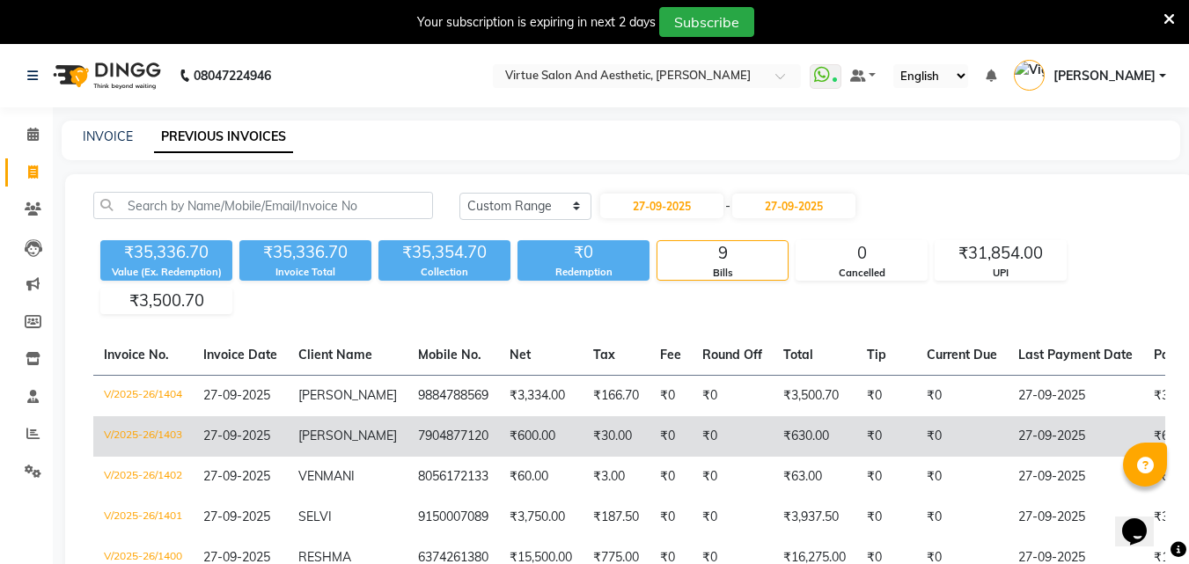
click at [377, 441] on td "ANAGA LAKSHMI" at bounding box center [348, 436] width 120 height 40
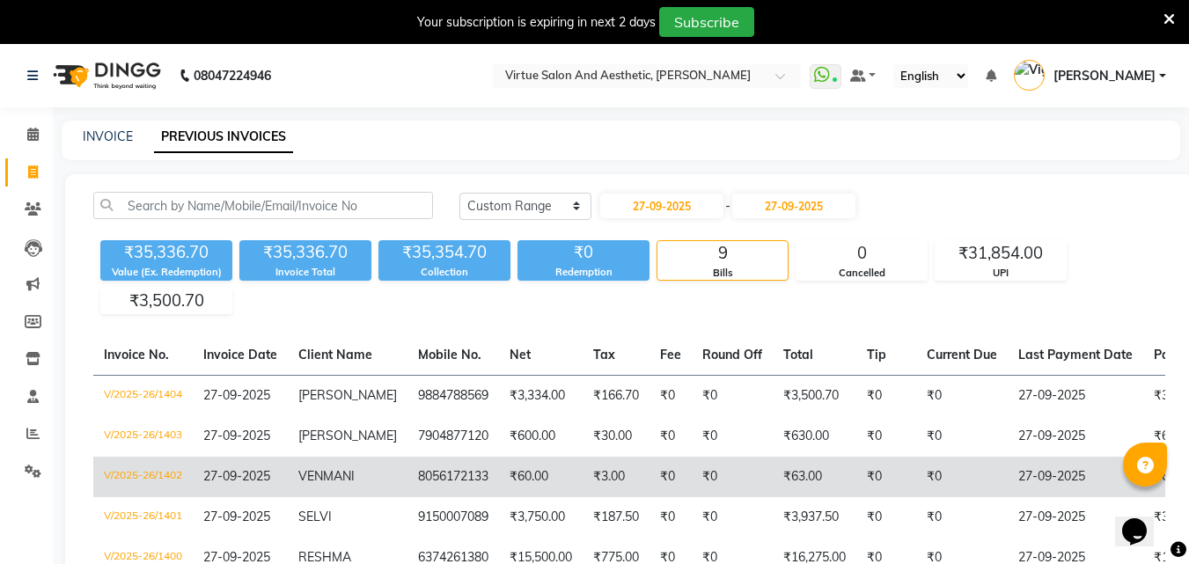
click at [355, 484] on span "VENMANI" at bounding box center [326, 476] width 56 height 16
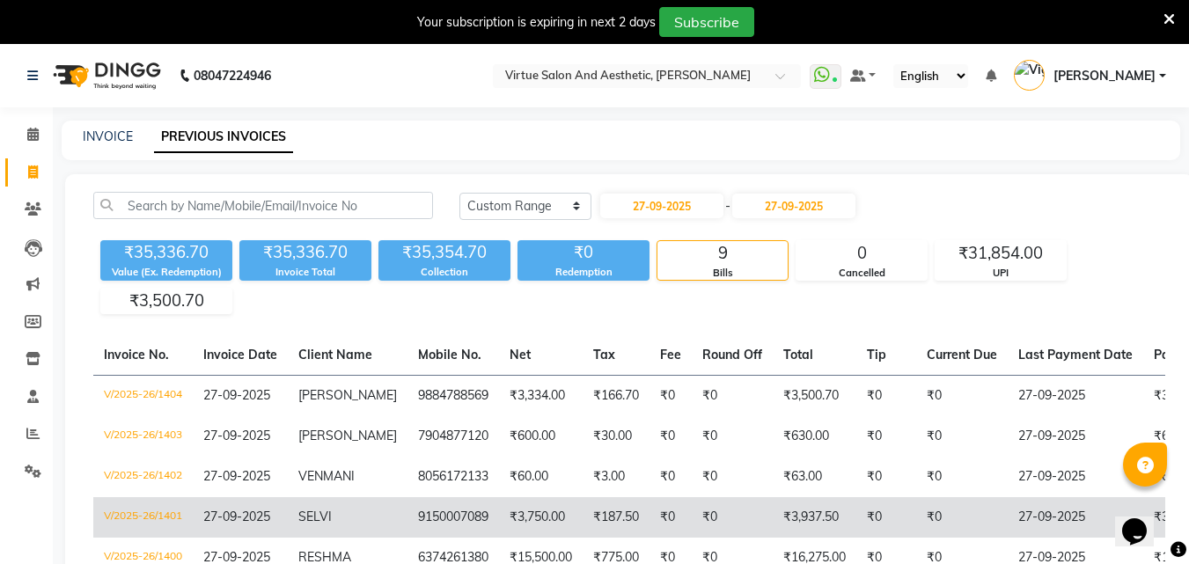
click at [331, 524] on span "SELVI" at bounding box center [314, 516] width 33 height 16
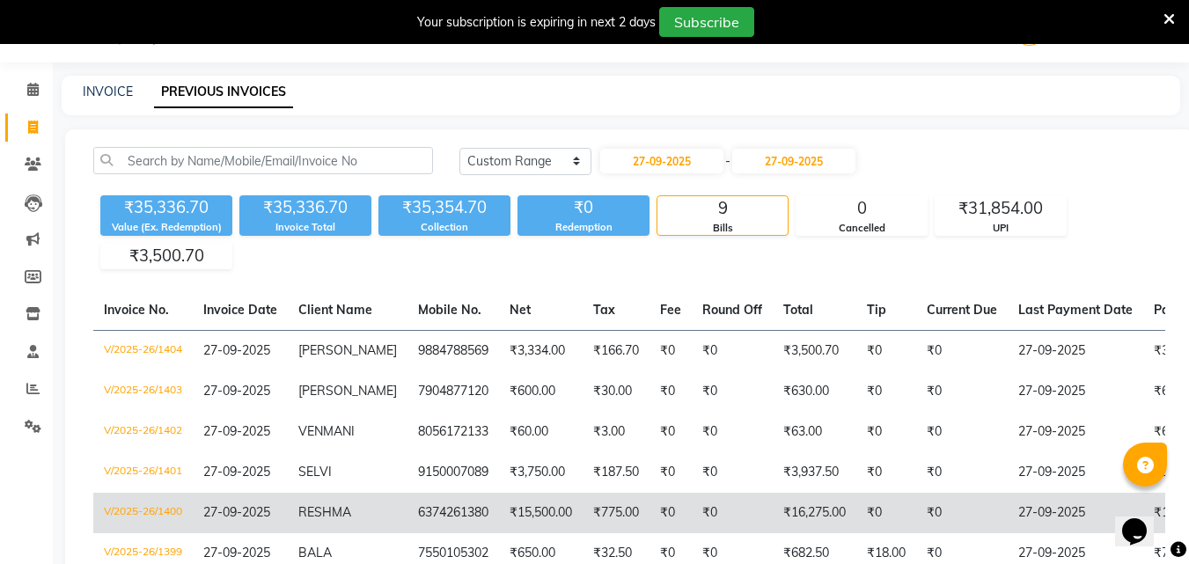
scroll to position [88, 0]
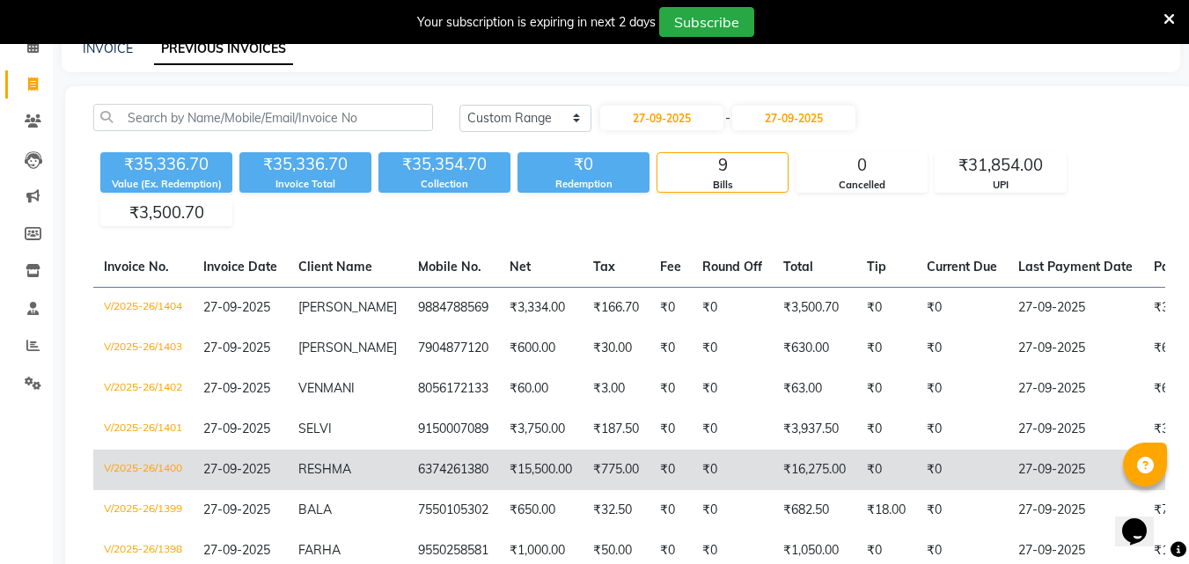
click at [361, 479] on td "RESHMA" at bounding box center [348, 470] width 120 height 40
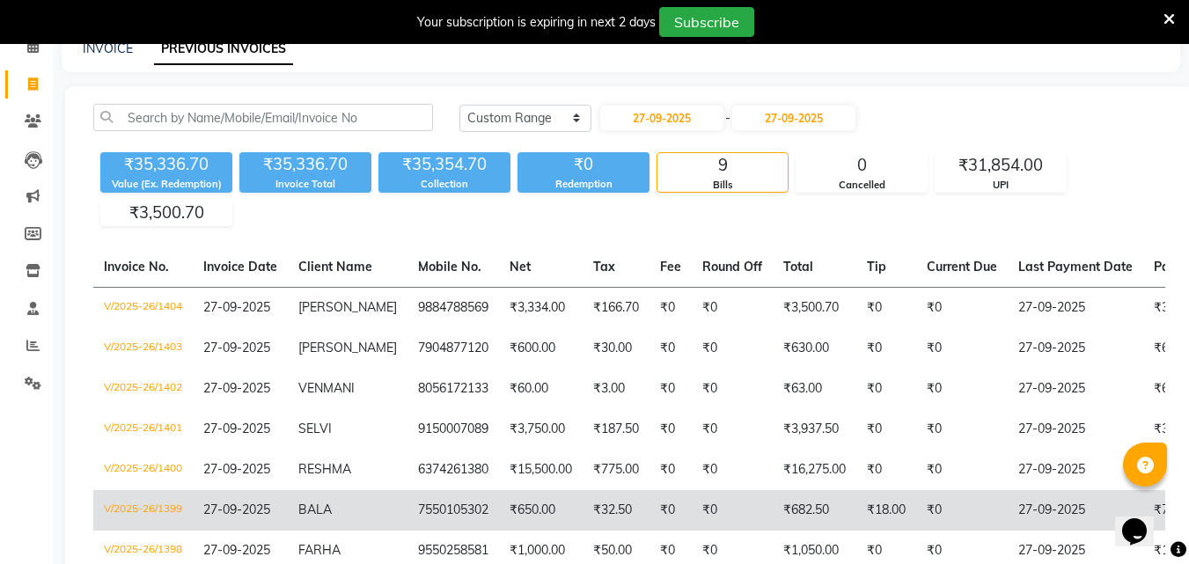
click at [324, 517] on span "BALA" at bounding box center [314, 509] width 33 height 16
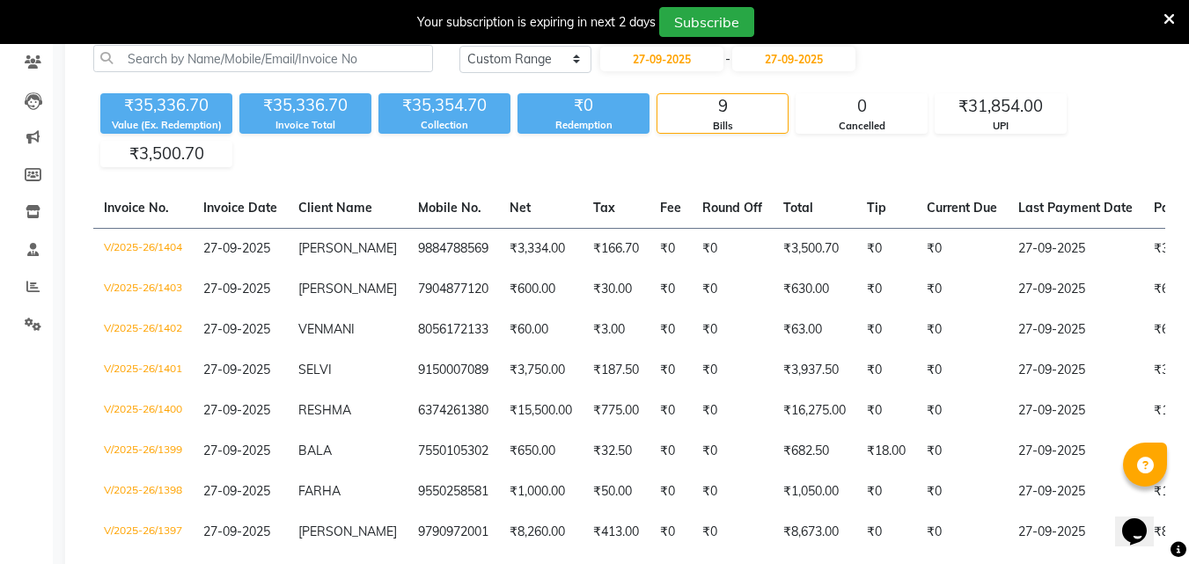
scroll to position [264, 0]
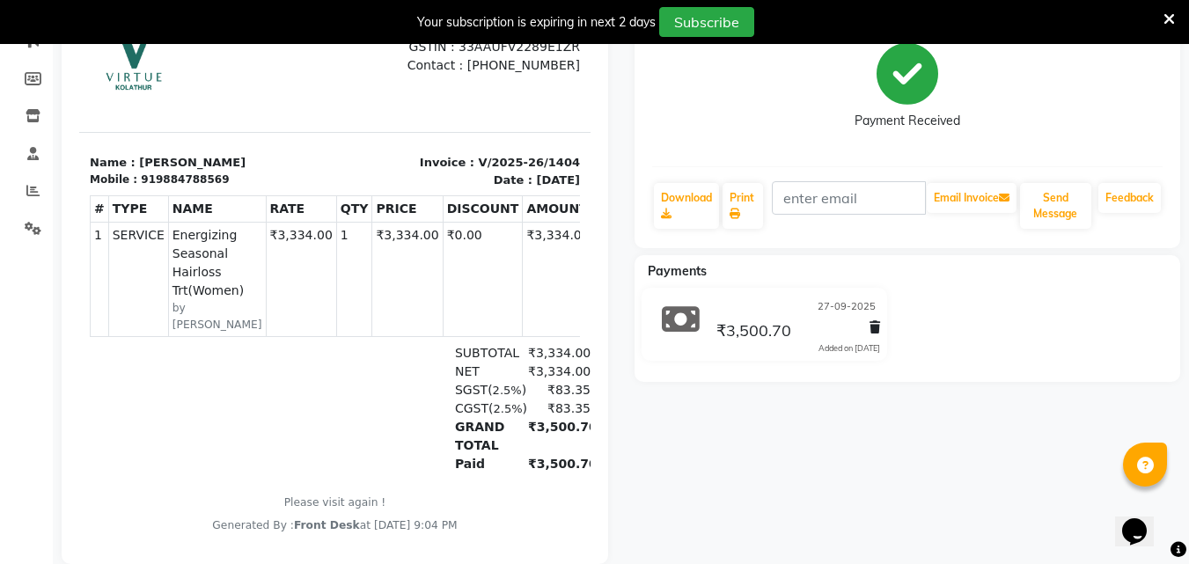
scroll to position [282, 0]
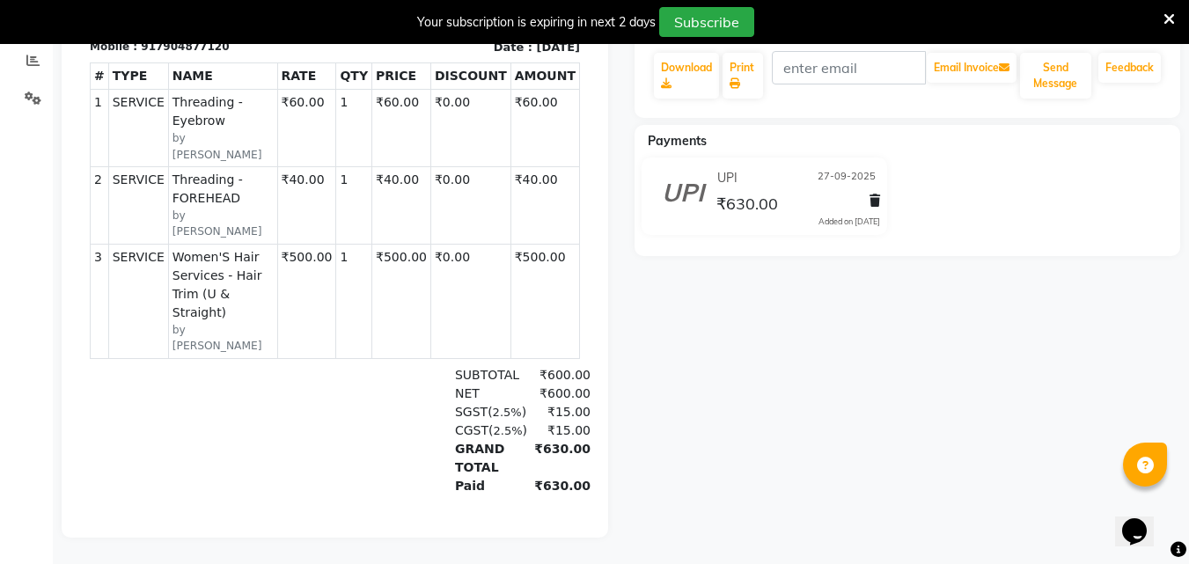
scroll to position [386, 0]
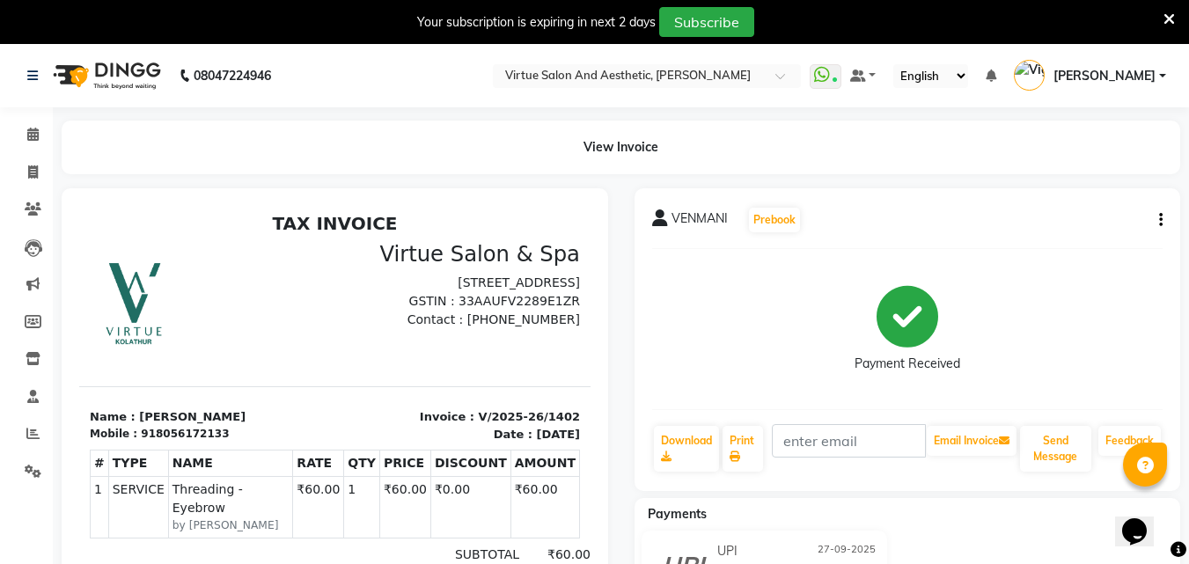
scroll to position [14, 0]
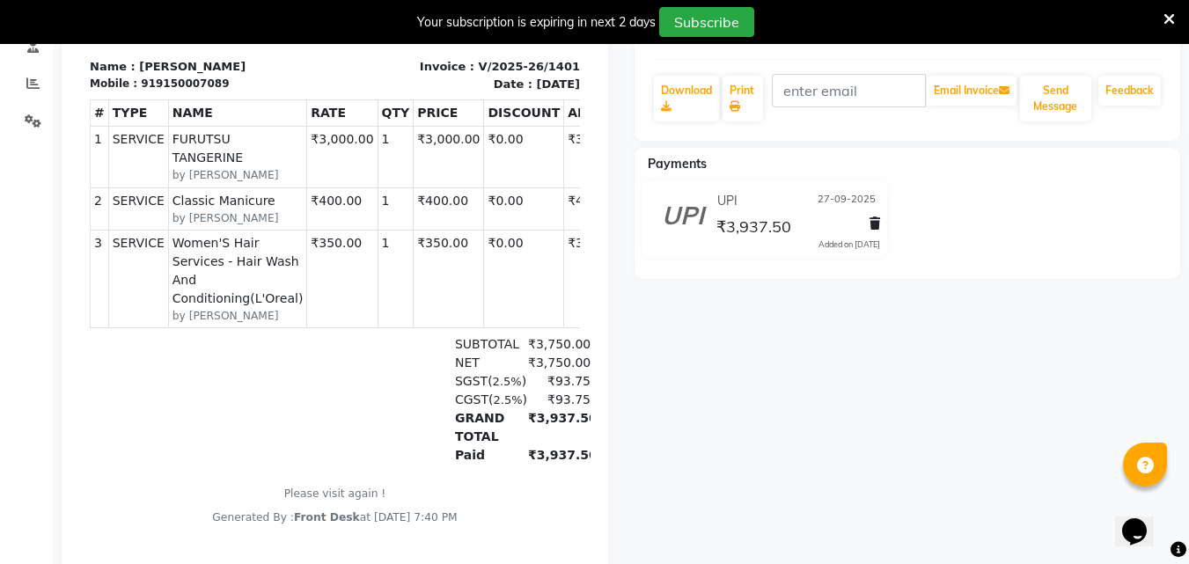
scroll to position [352, 0]
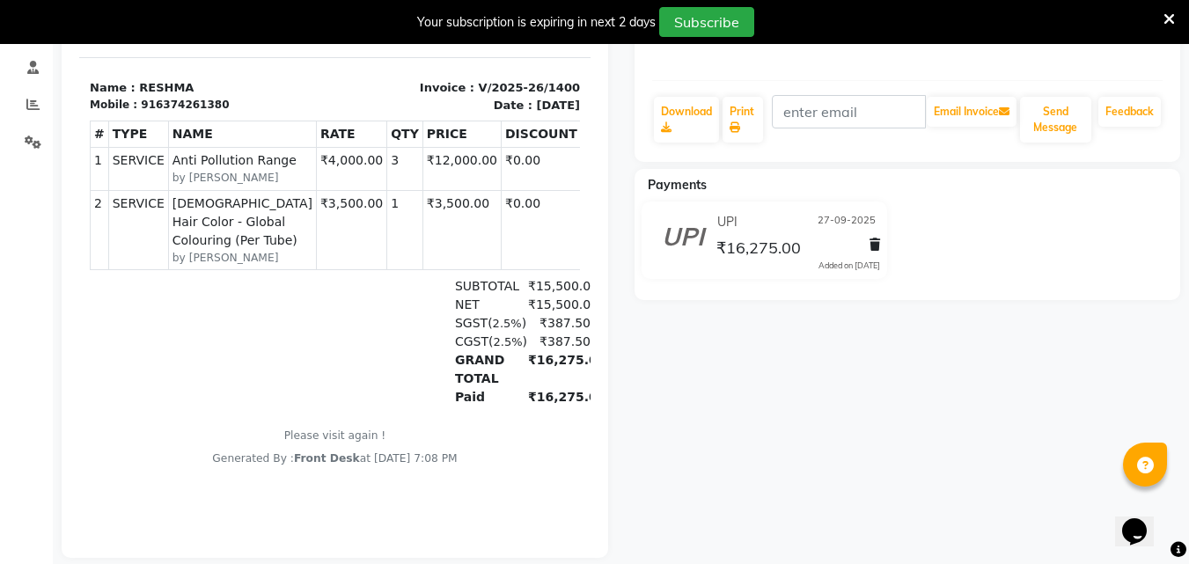
scroll to position [327, 0]
